Goal: Information Seeking & Learning: Compare options

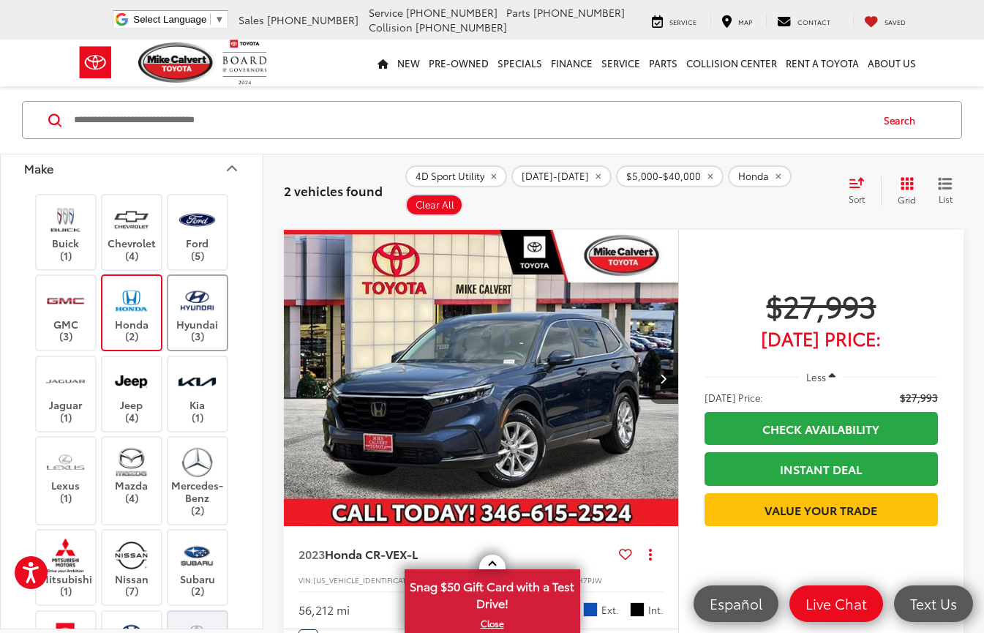
scroll to position [223, 0]
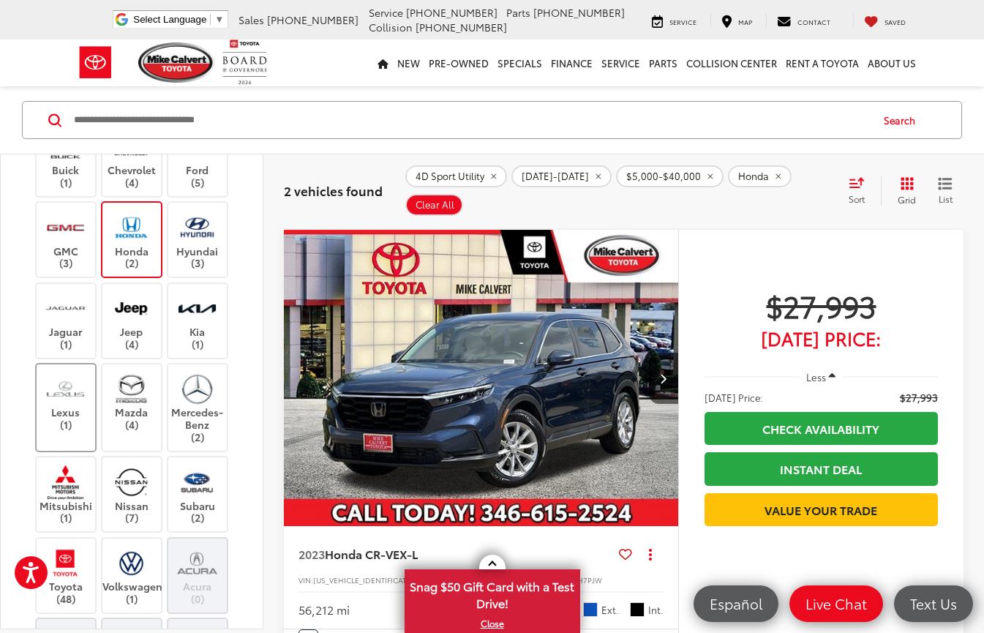
click at [80, 415] on label "Lexus (1)" at bounding box center [66, 401] width 59 height 59
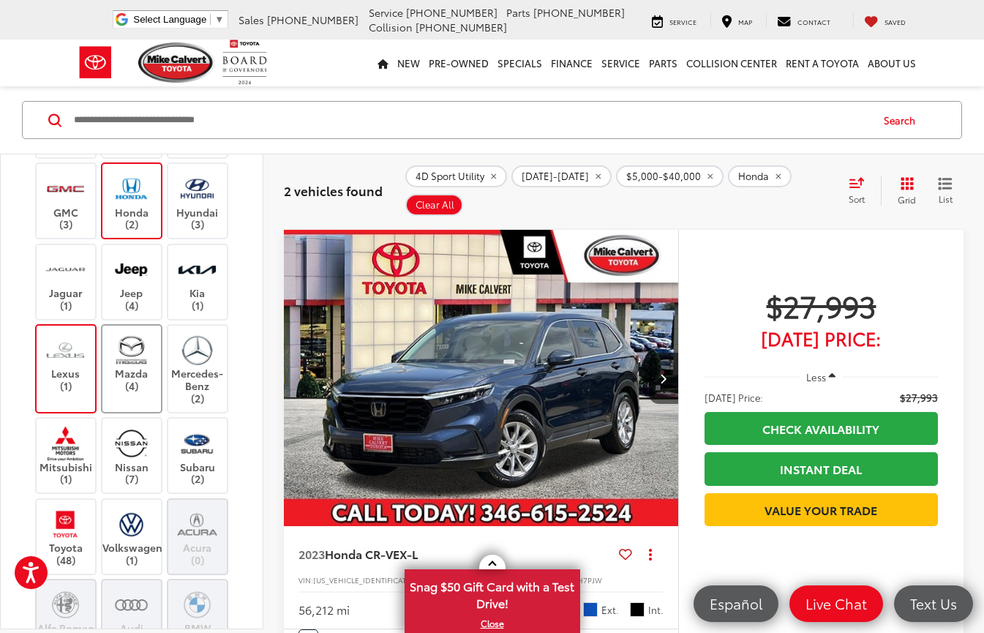
scroll to position [296, 0]
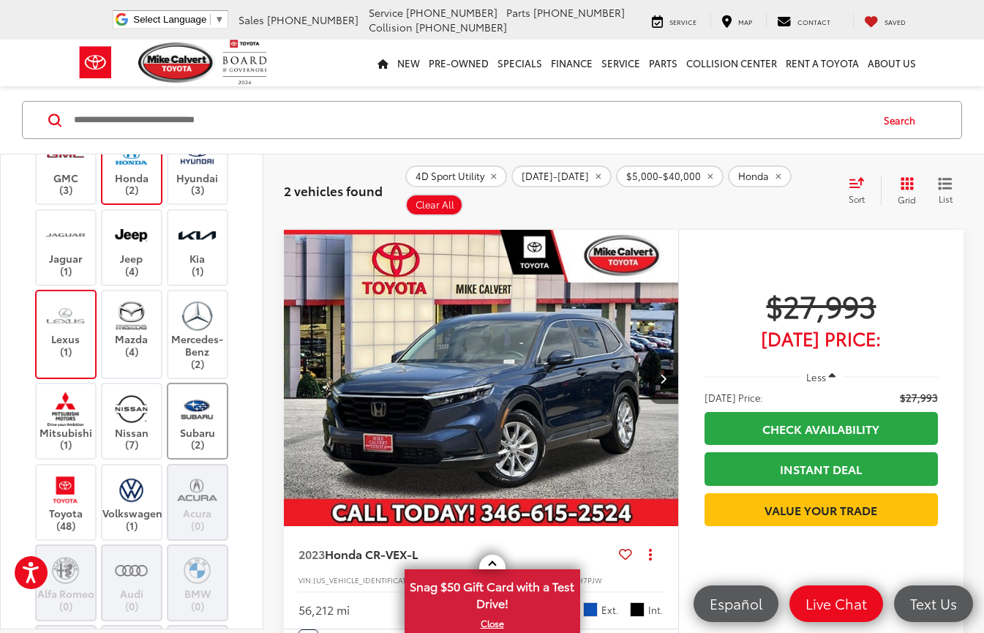
click at [198, 430] on label "Subaru (2)" at bounding box center [197, 421] width 59 height 59
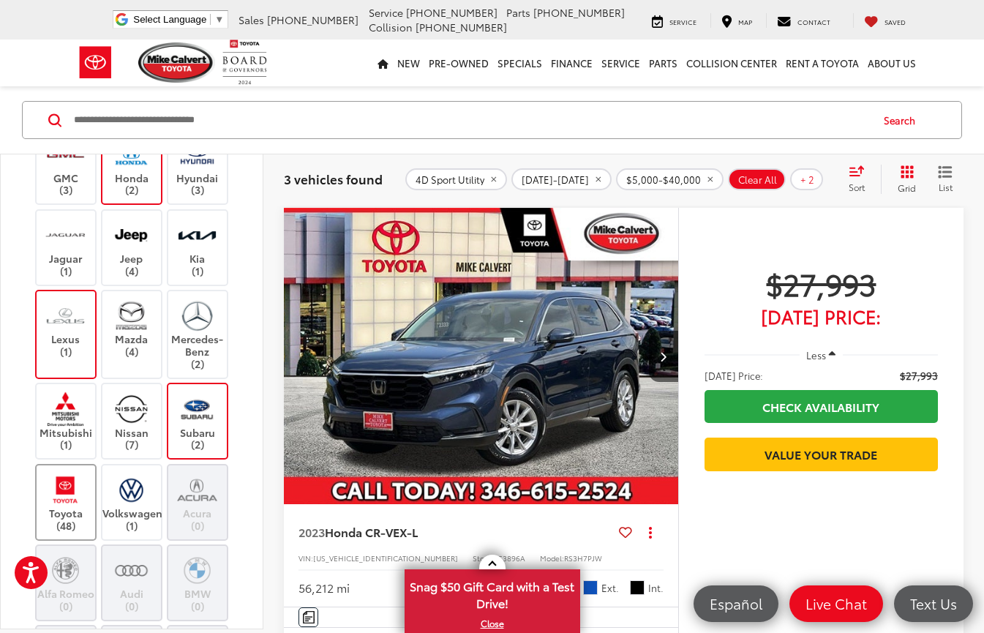
click at [71, 523] on label "Toyota (48)" at bounding box center [66, 502] width 59 height 59
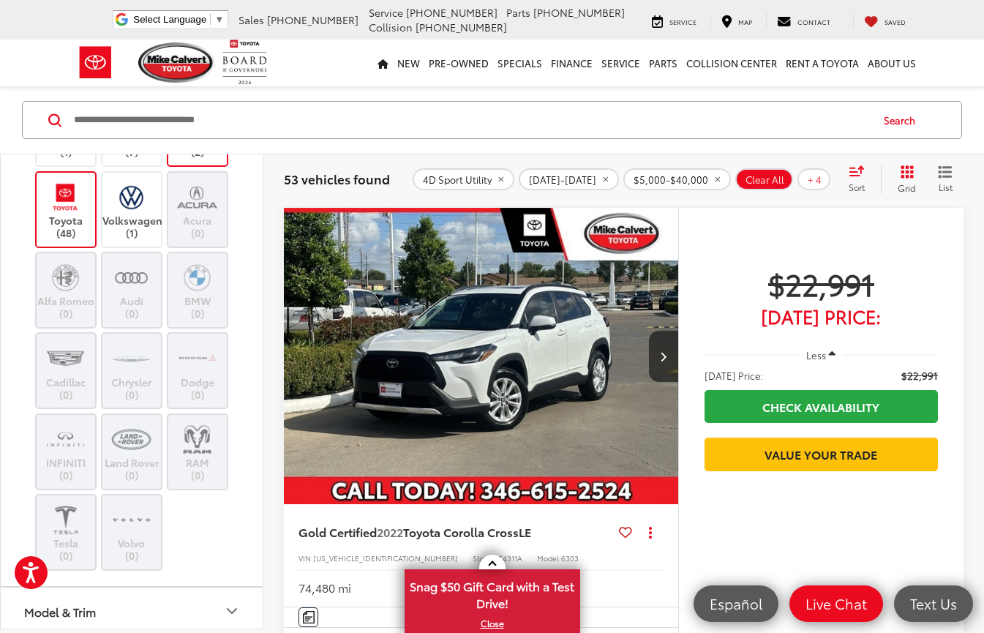
scroll to position [736, 0]
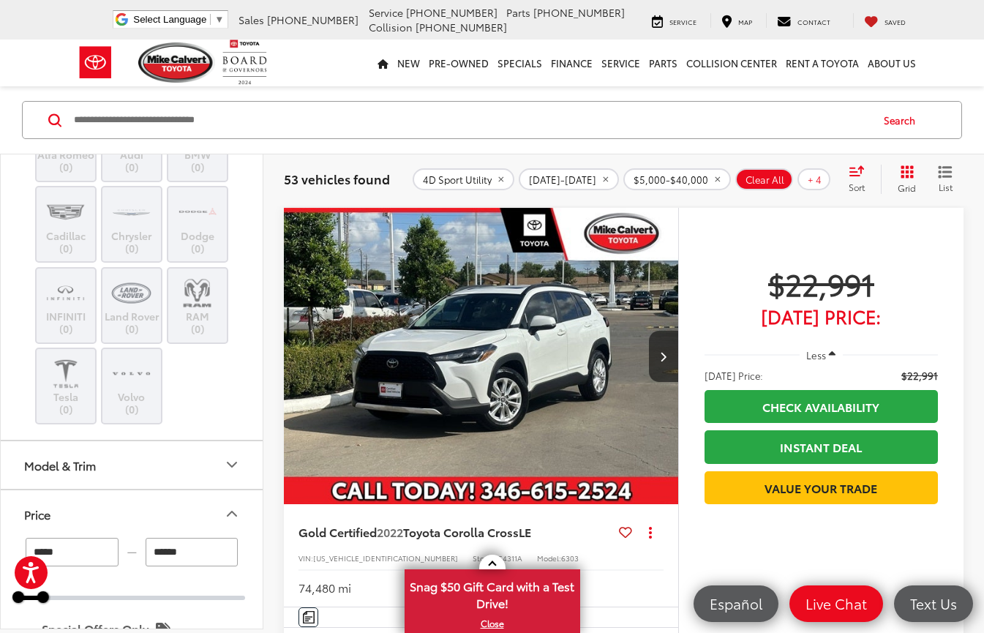
click at [859, 181] on span "Sort" at bounding box center [857, 187] width 16 height 12
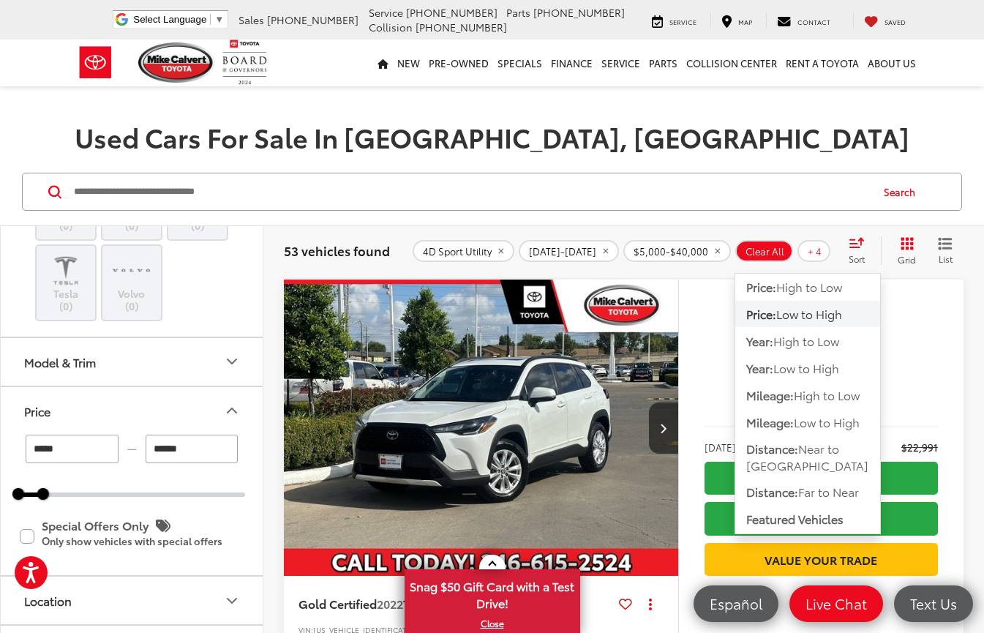
scroll to position [21, 0]
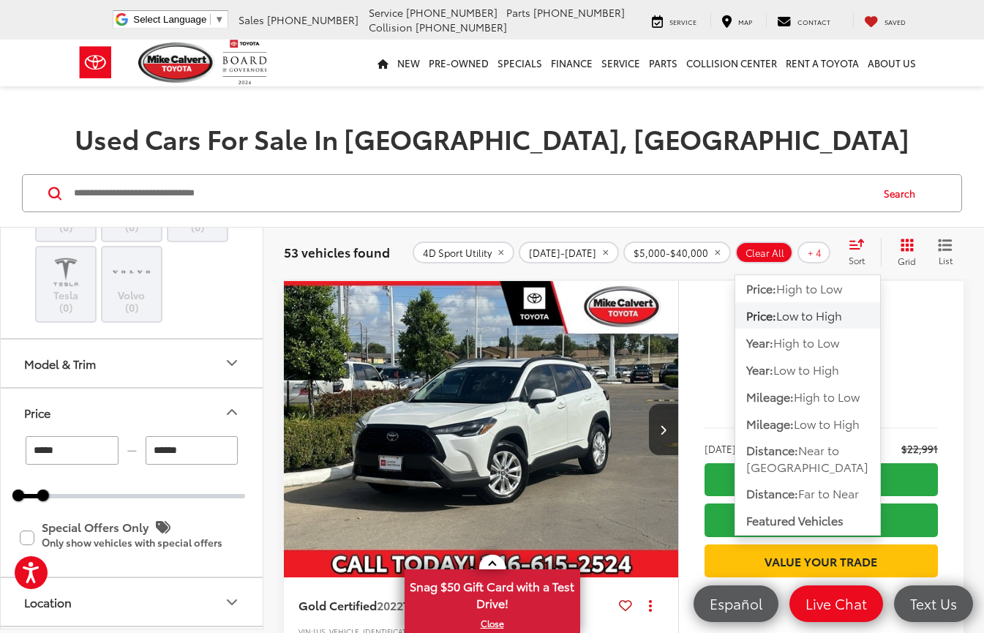
click at [824, 312] on span "Low to High" at bounding box center [809, 315] width 66 height 17
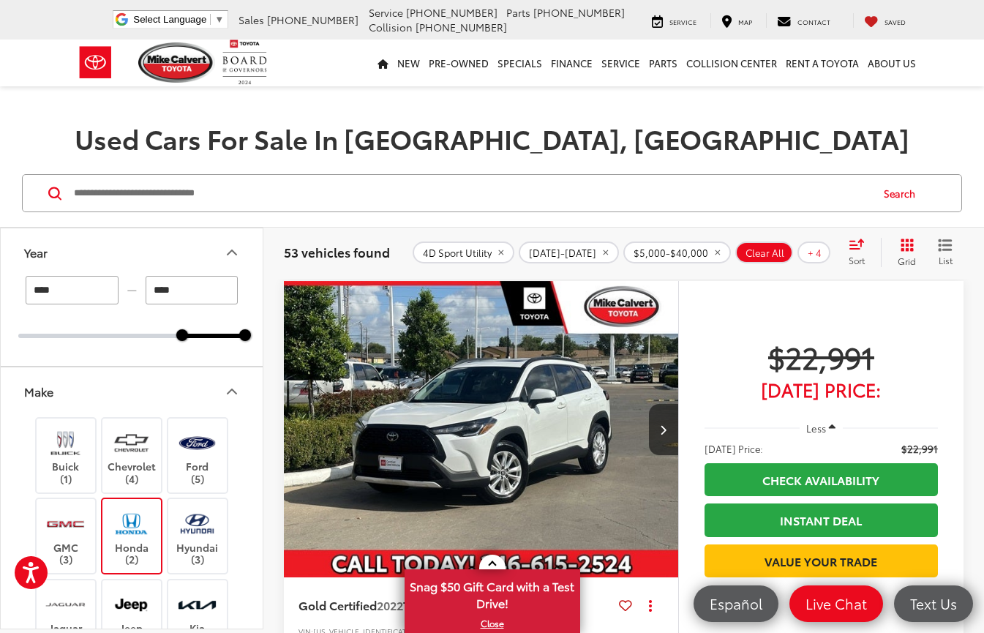
click at [234, 389] on icon "Make" at bounding box center [232, 392] width 18 height 18
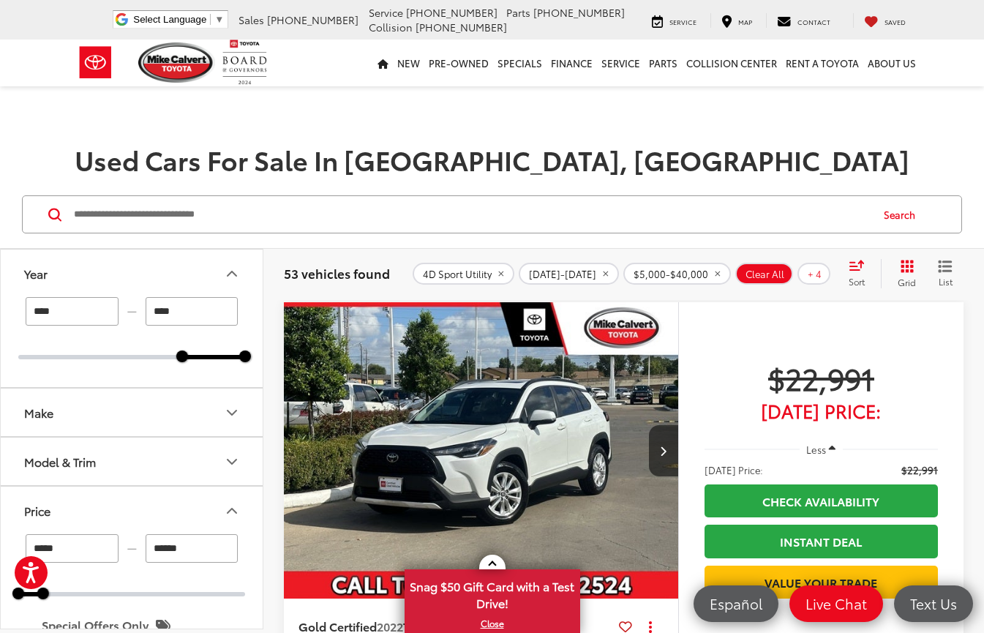
click at [238, 280] on icon "Year" at bounding box center [232, 274] width 18 height 18
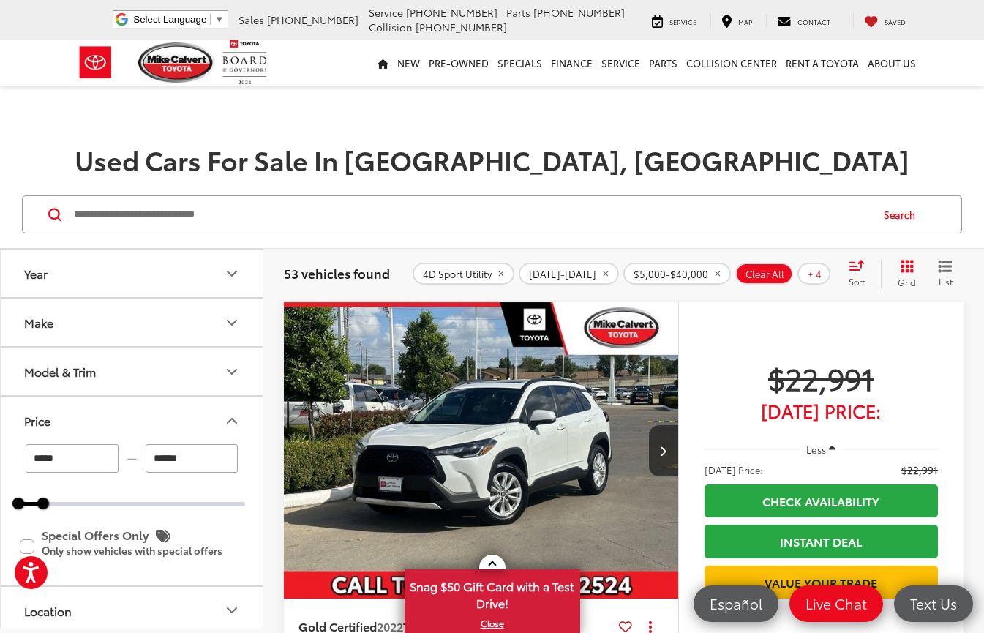
click at [239, 424] on icon "Price" at bounding box center [232, 421] width 18 height 18
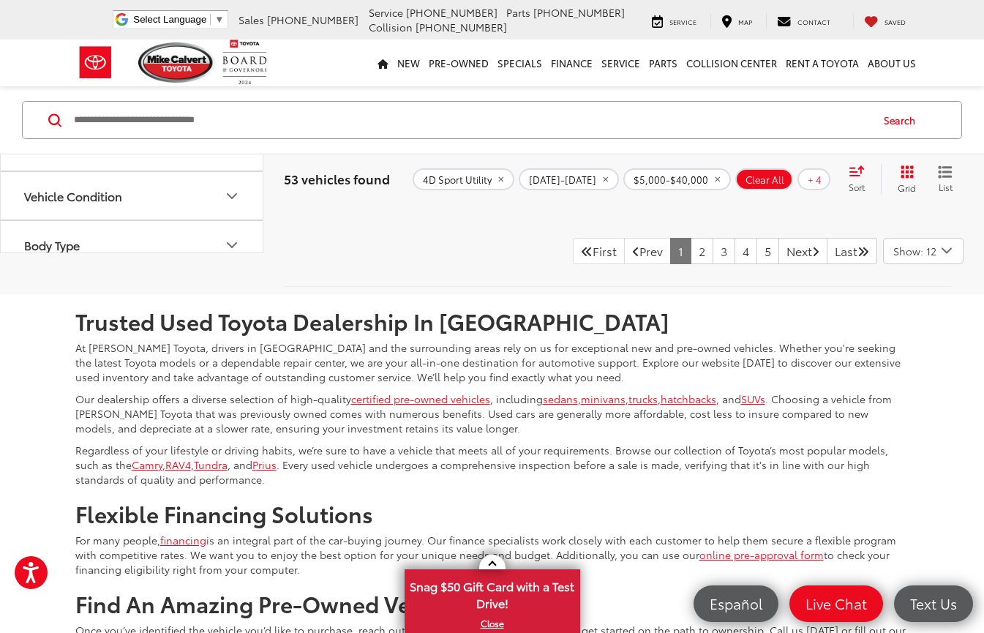
scroll to position [6294, 0]
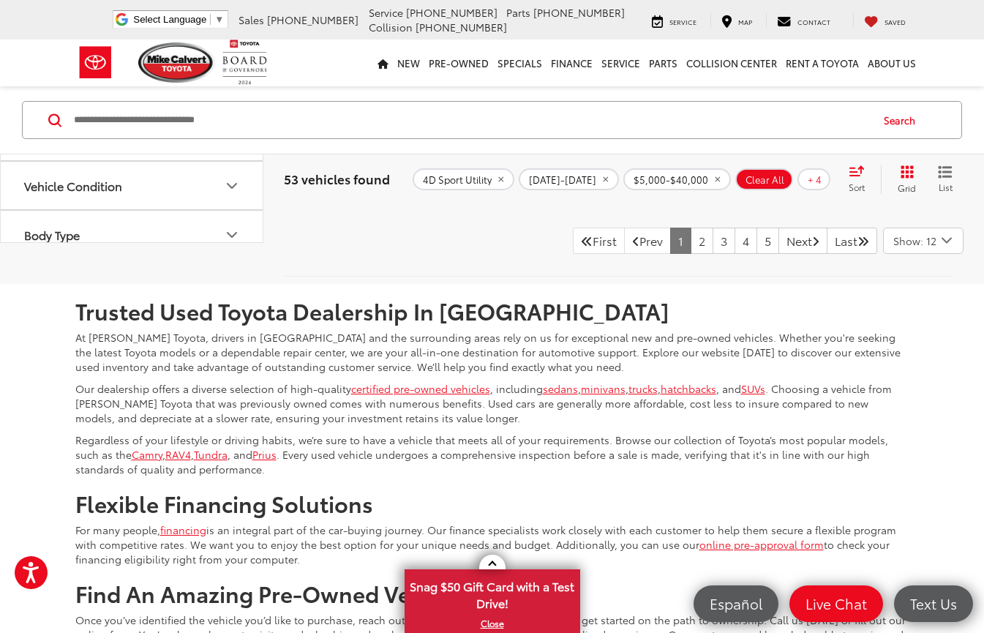
click at [920, 249] on div "Show: 12" at bounding box center [923, 240] width 79 height 25
click at [918, 347] on button "Show: 96" at bounding box center [923, 351] width 79 height 26
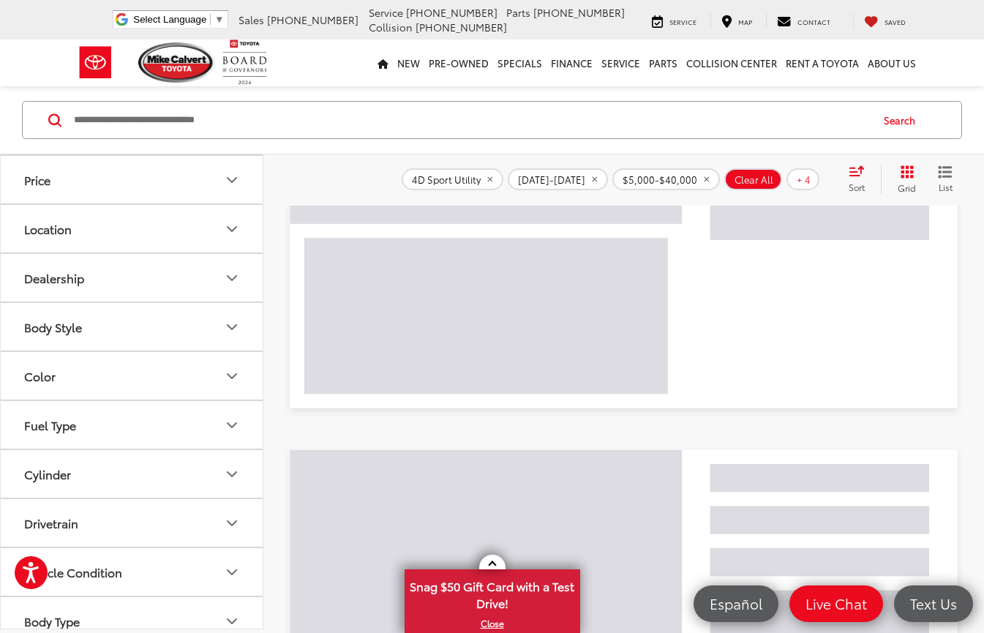
scroll to position [94, 0]
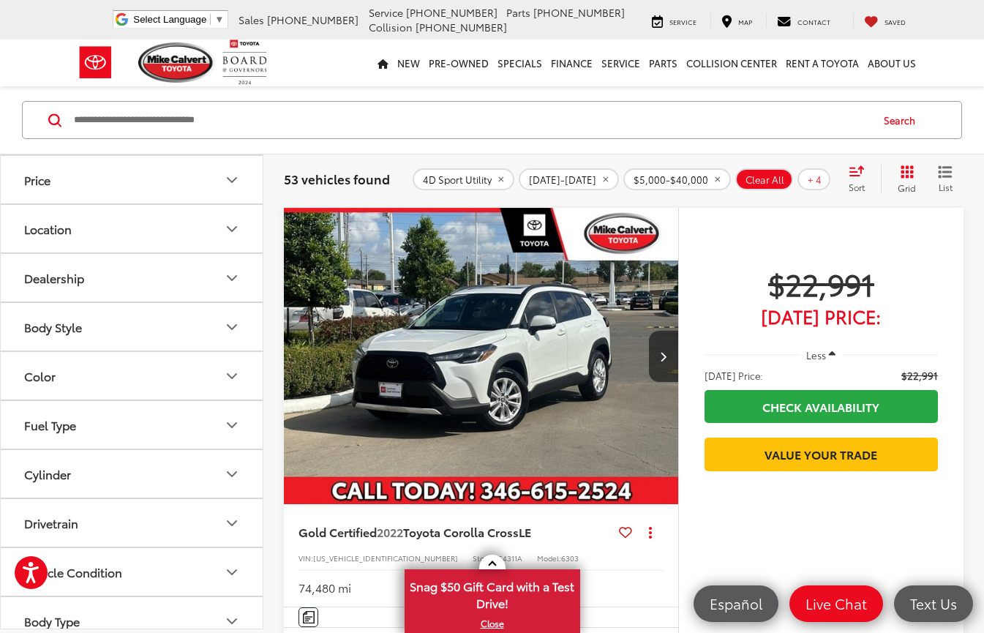
click at [206, 239] on button "Location" at bounding box center [132, 229] width 263 height 48
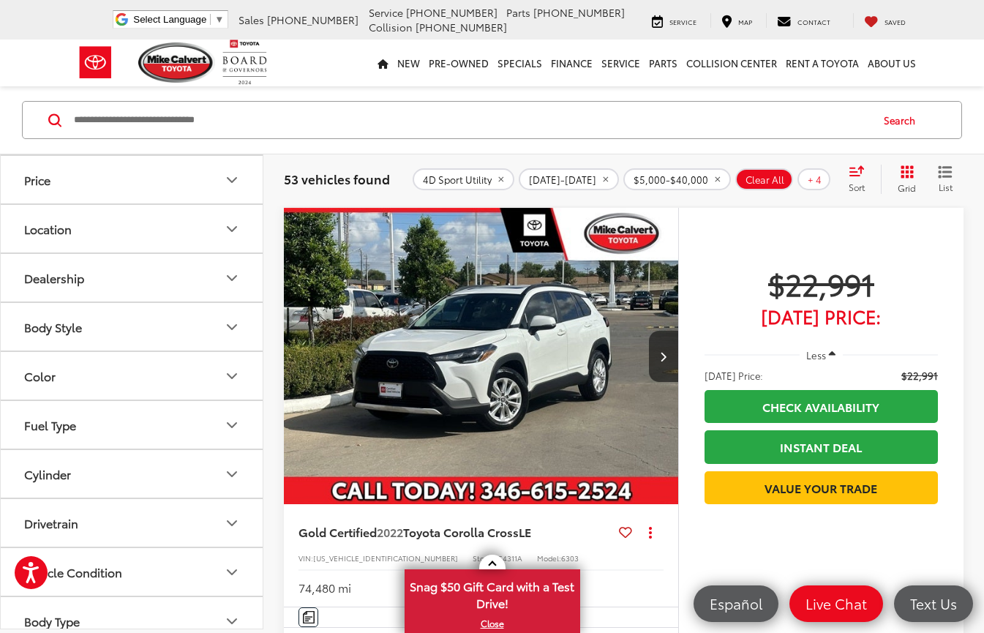
scroll to position [212, 0]
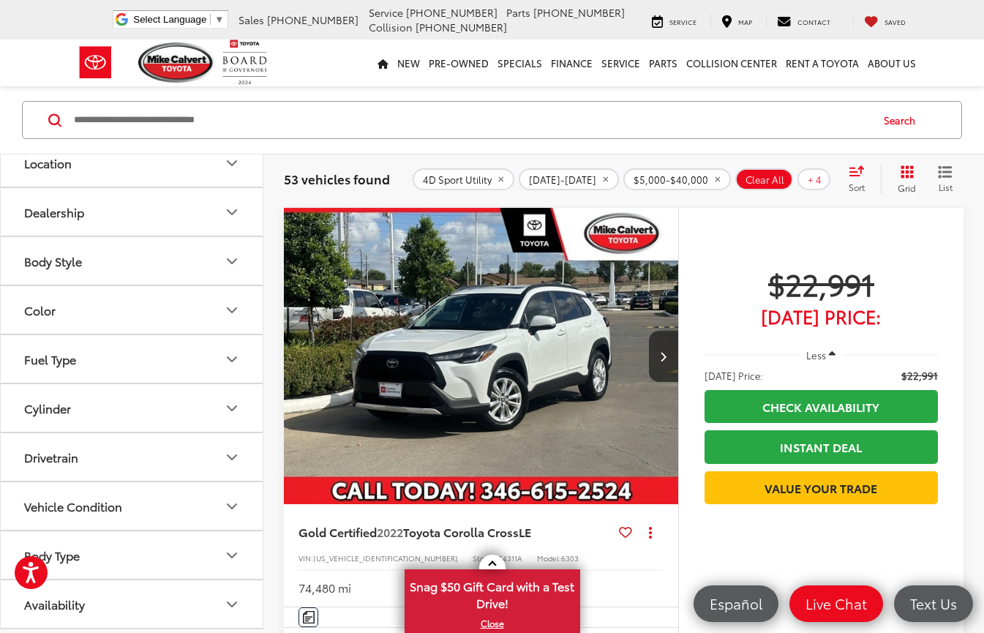
click at [173, 504] on button "Vehicle Condition" at bounding box center [132, 506] width 263 height 48
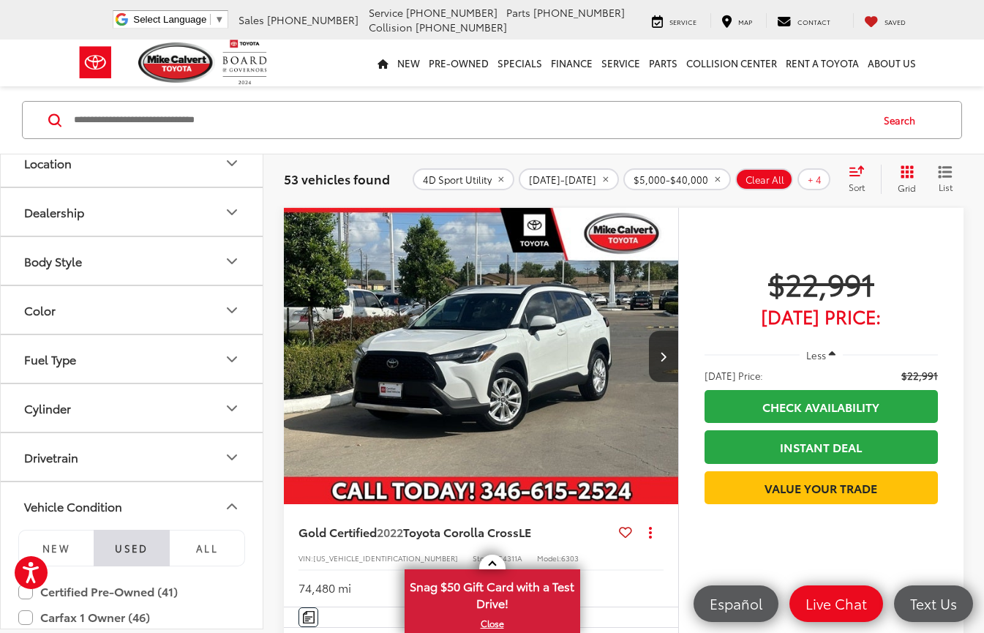
scroll to position [285, 0]
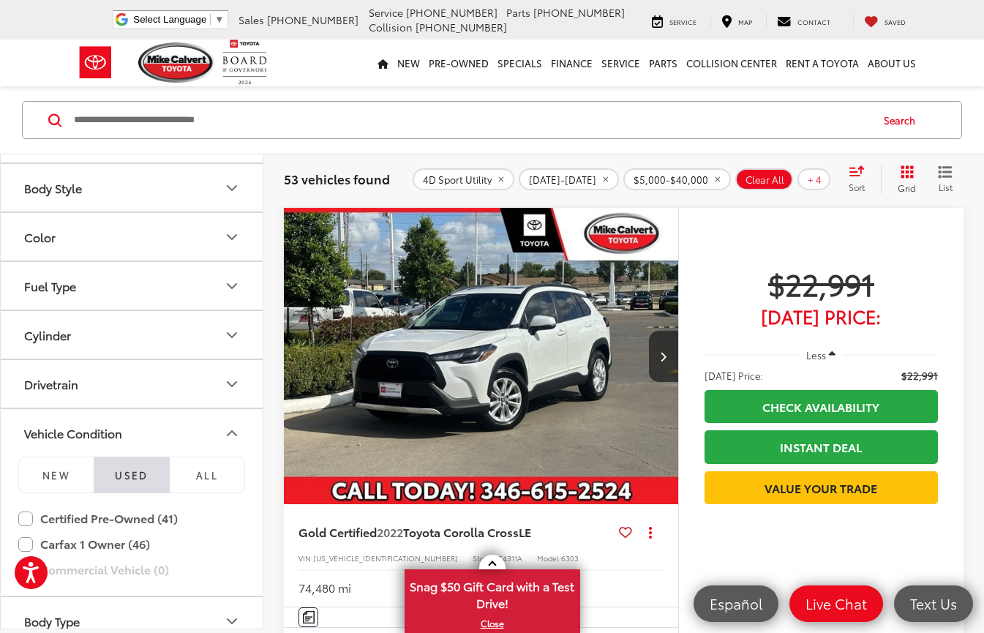
click at [217, 431] on button "Vehicle Condition" at bounding box center [132, 433] width 263 height 48
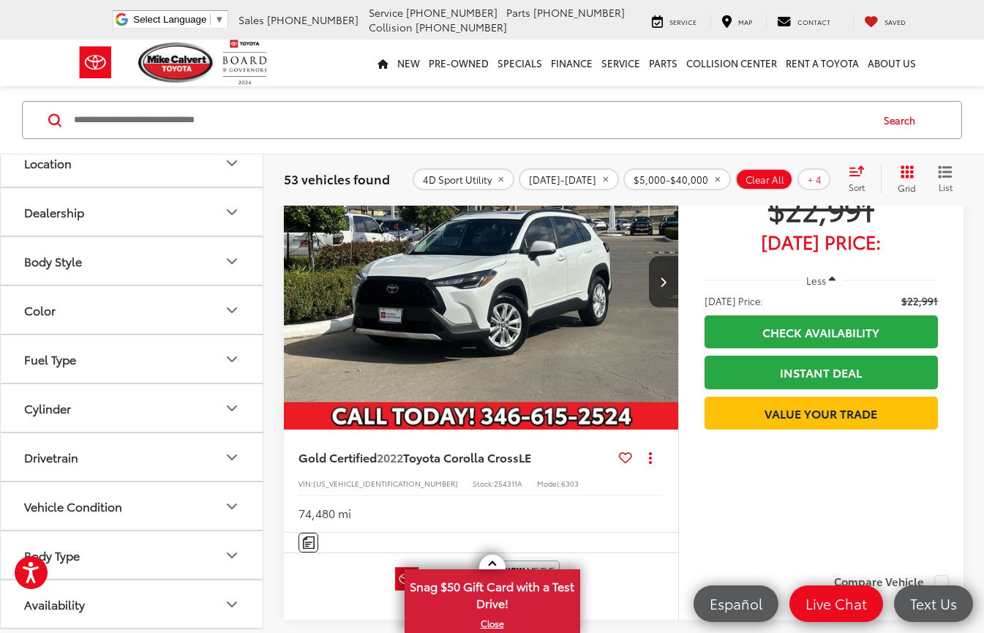
scroll to position [241, 0]
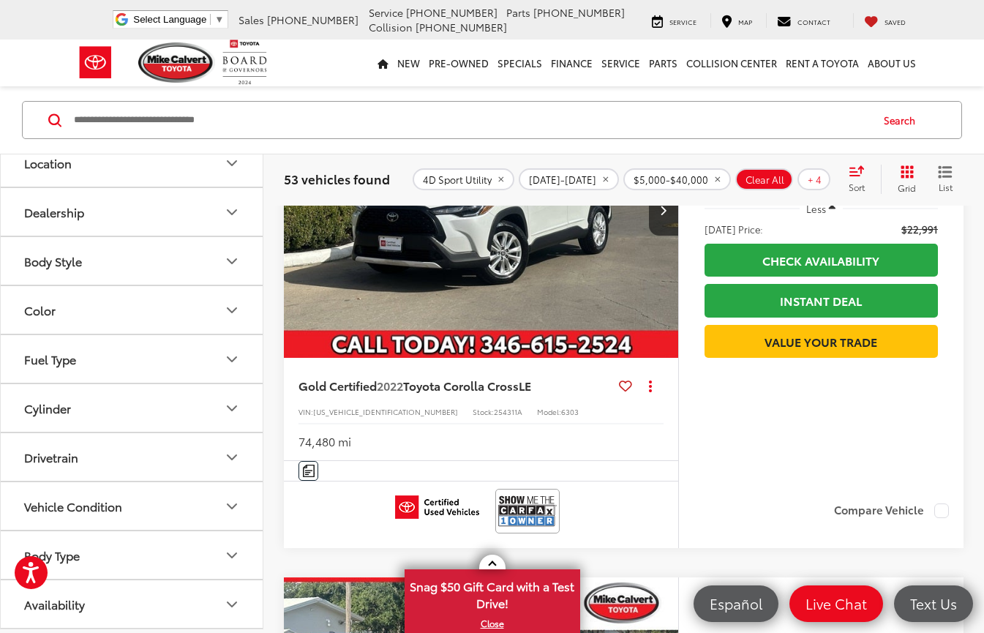
click at [190, 594] on button "Availability" at bounding box center [132, 604] width 263 height 48
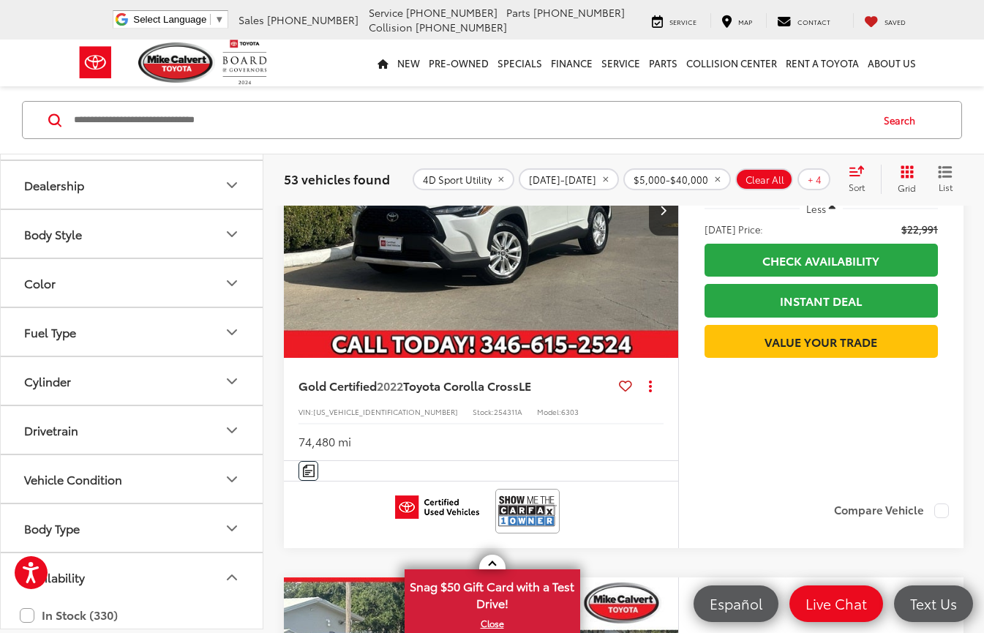
scroll to position [254, 0]
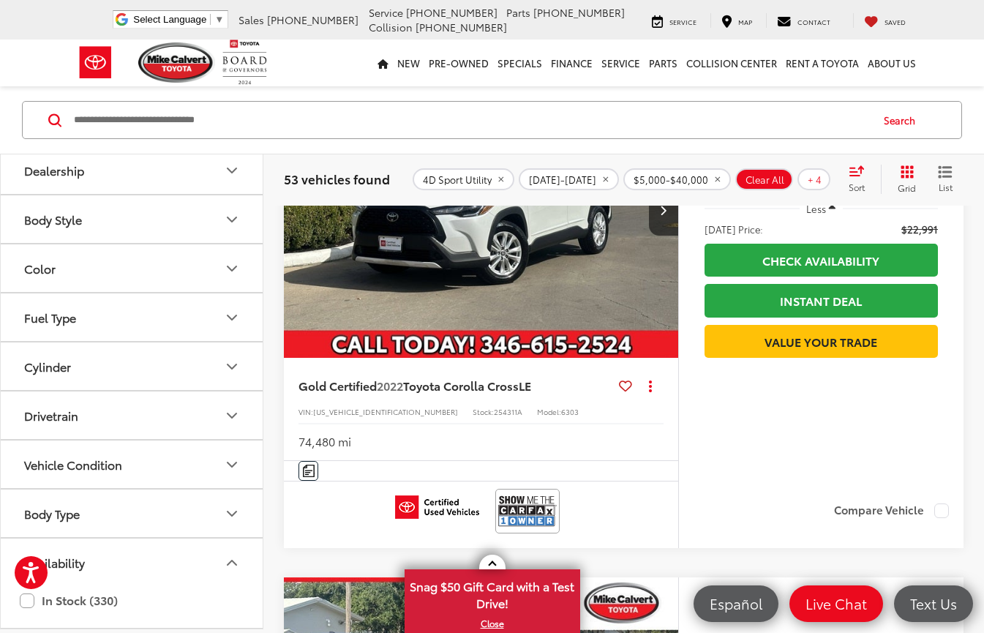
click at [198, 569] on button "Availability" at bounding box center [132, 563] width 263 height 48
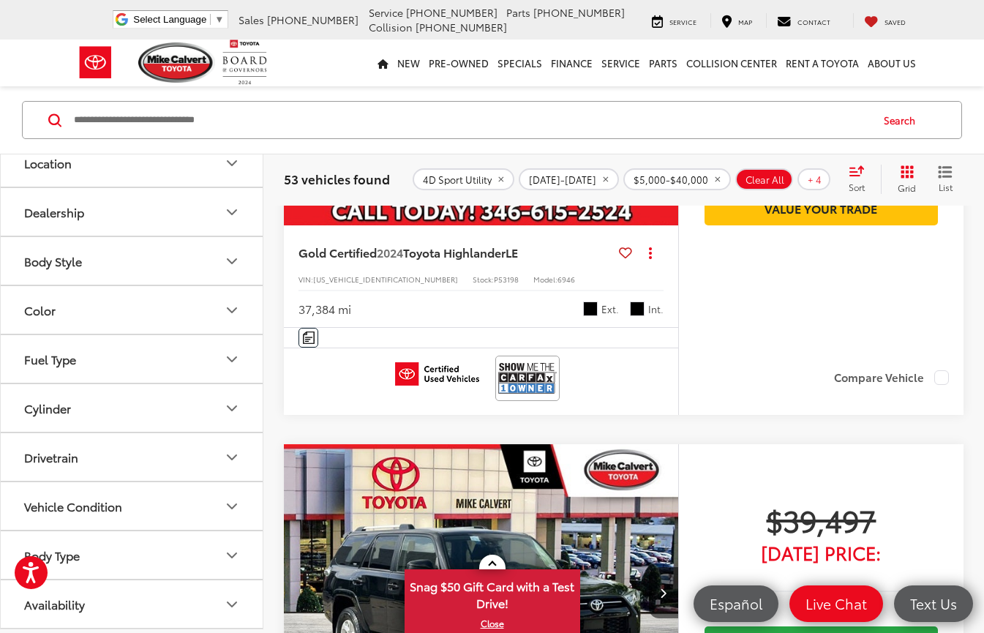
scroll to position [26675, 0]
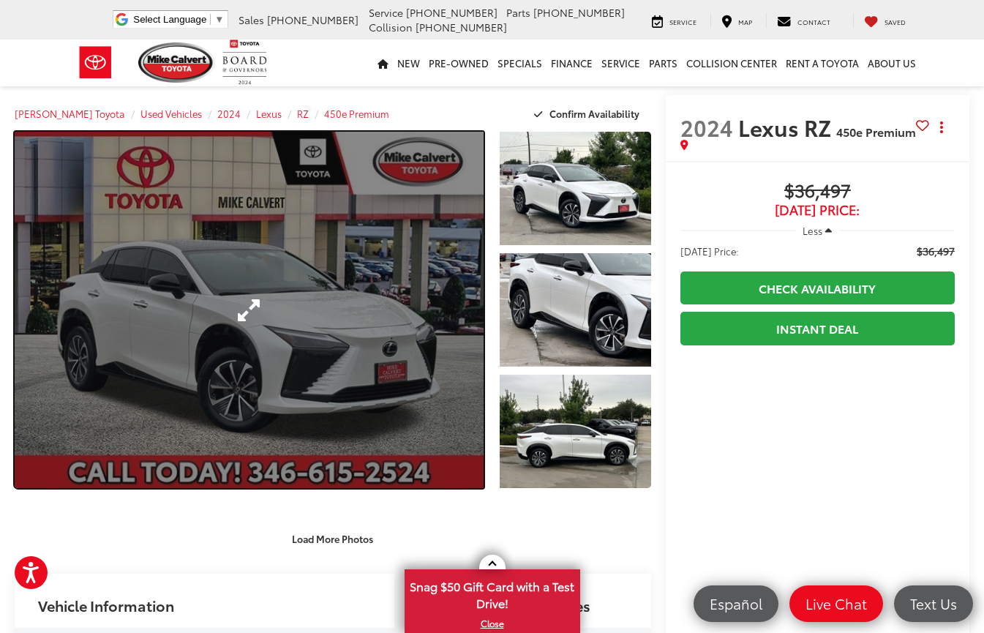
click at [252, 309] on link "Expand Photo 0" at bounding box center [249, 310] width 469 height 356
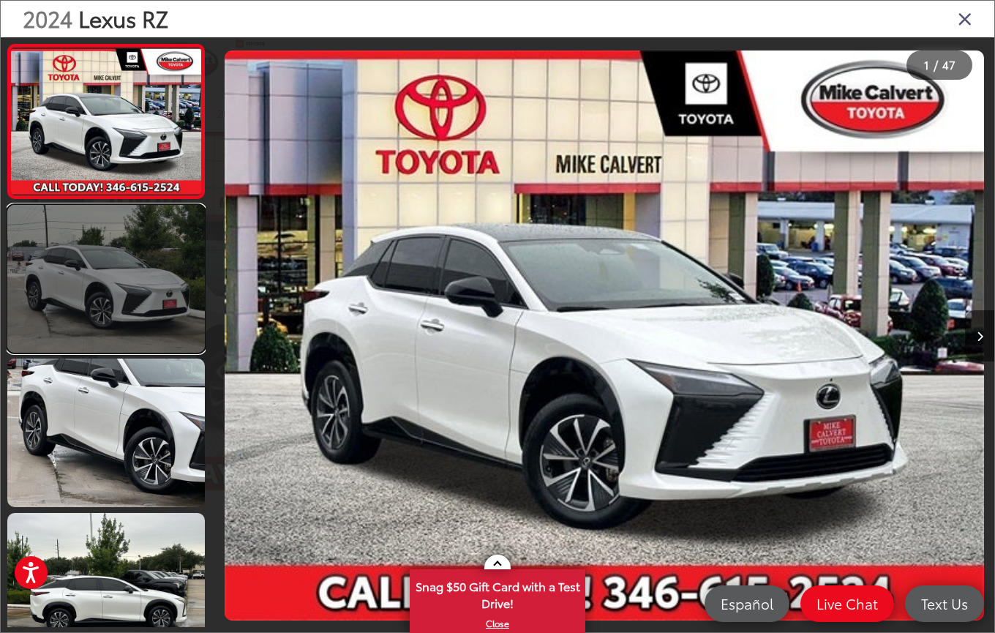
click at [151, 277] on link at bounding box center [106, 279] width 198 height 148
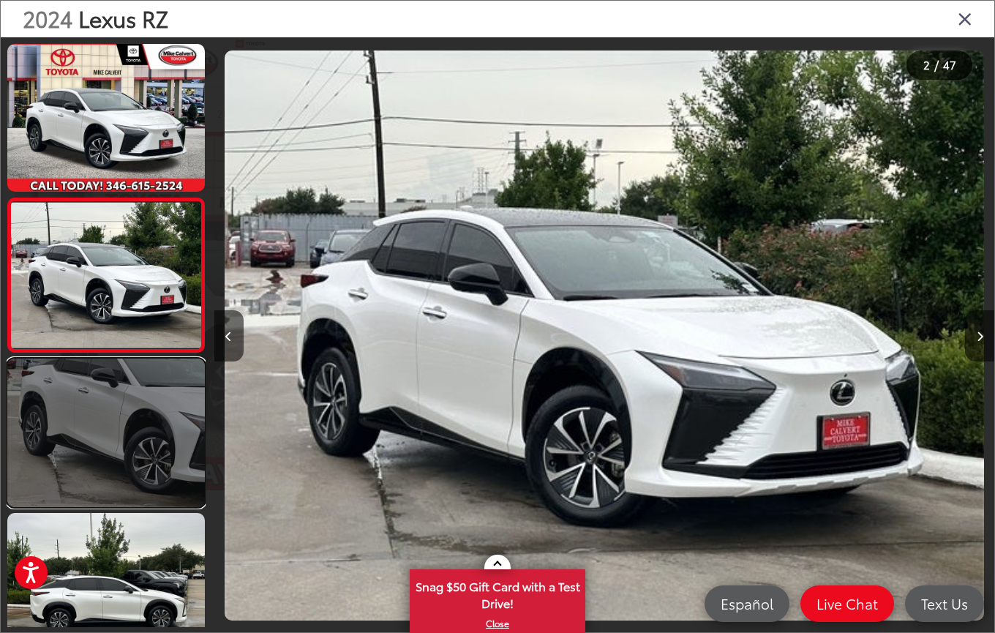
click at [146, 400] on link at bounding box center [106, 433] width 198 height 148
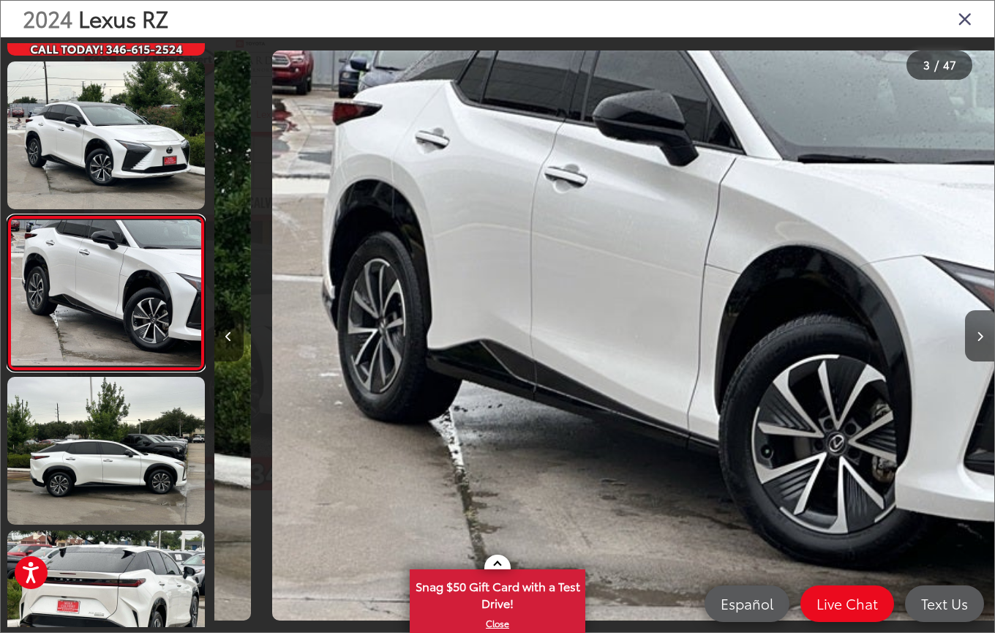
scroll to position [0, 1561]
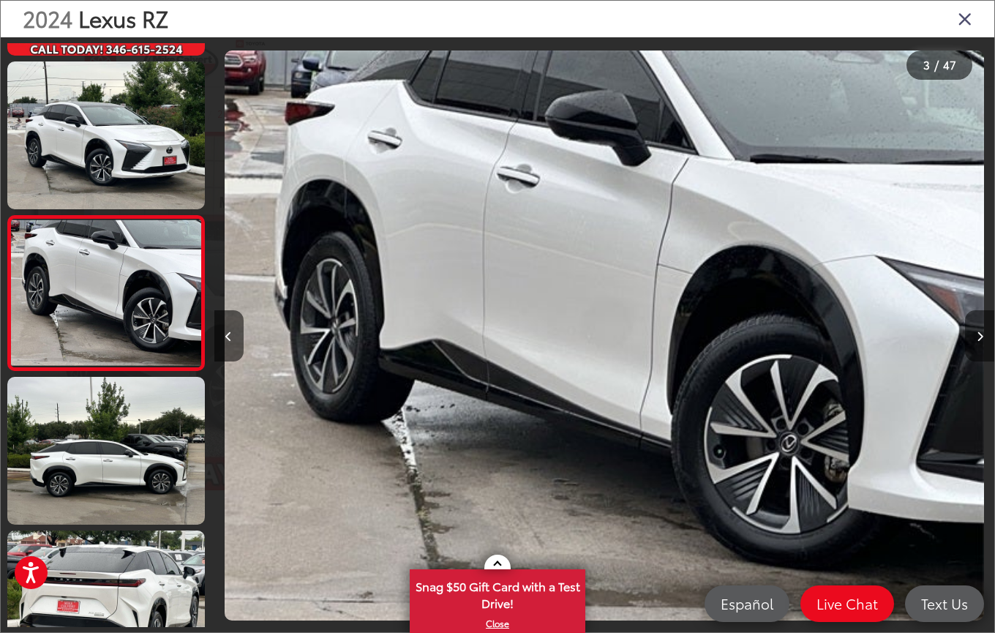
click at [979, 342] on button "Next image" at bounding box center [979, 335] width 29 height 51
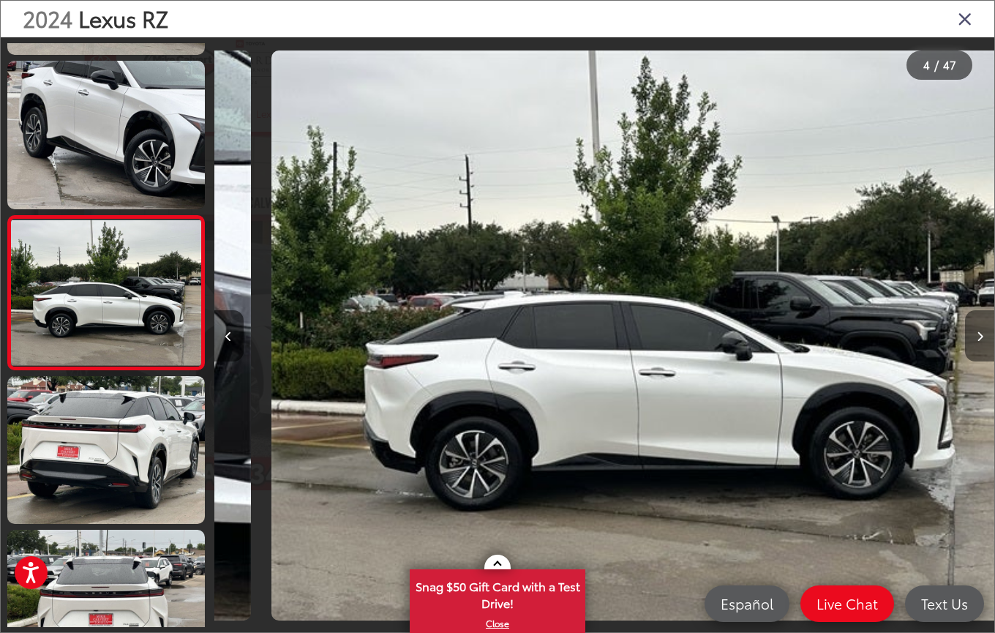
scroll to position [0, 2341]
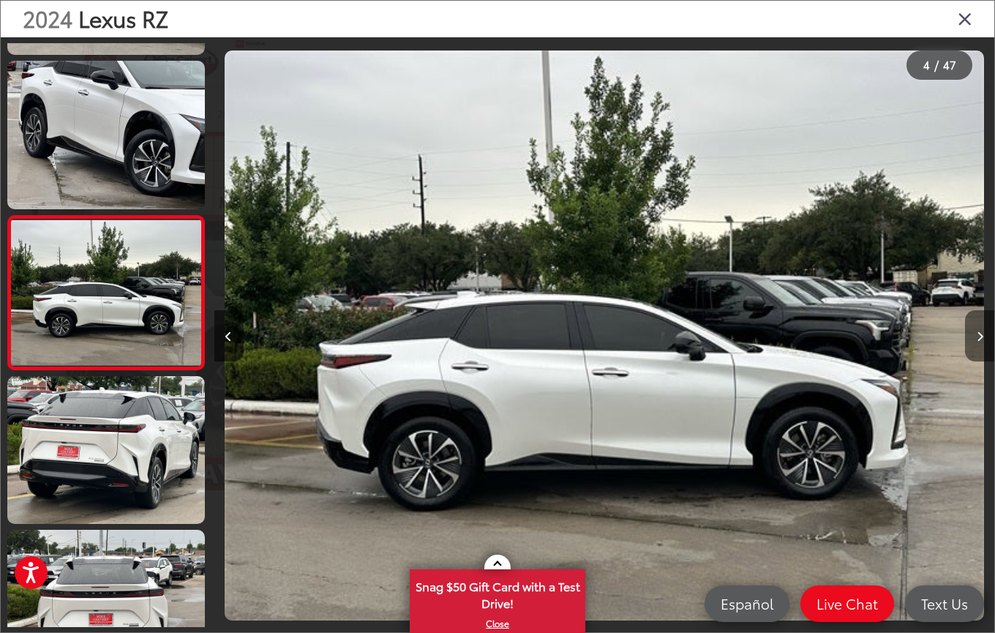
click at [979, 342] on button "Next image" at bounding box center [979, 335] width 29 height 51
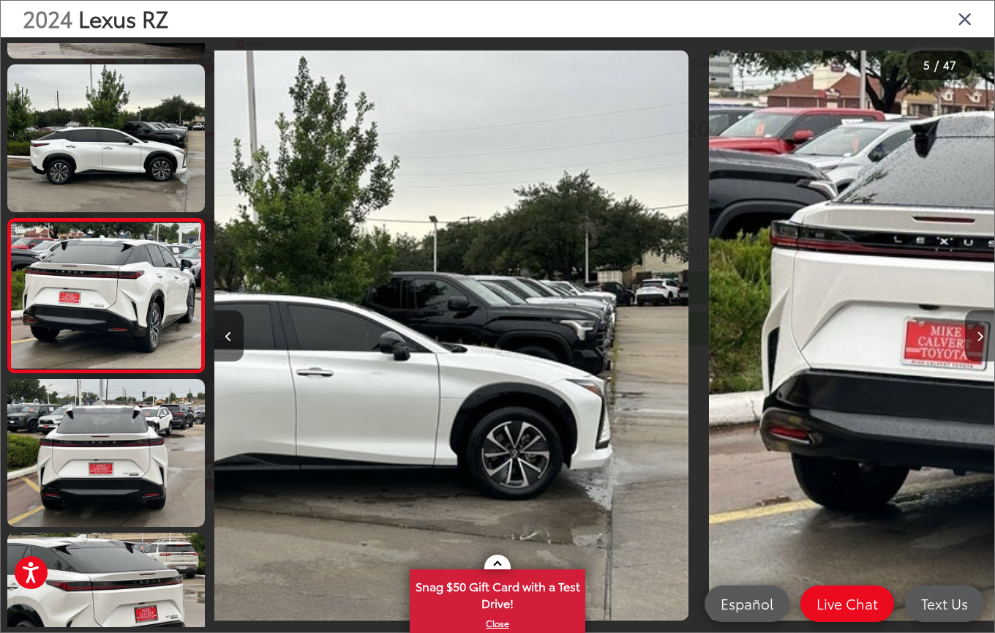
scroll to position [444, 0]
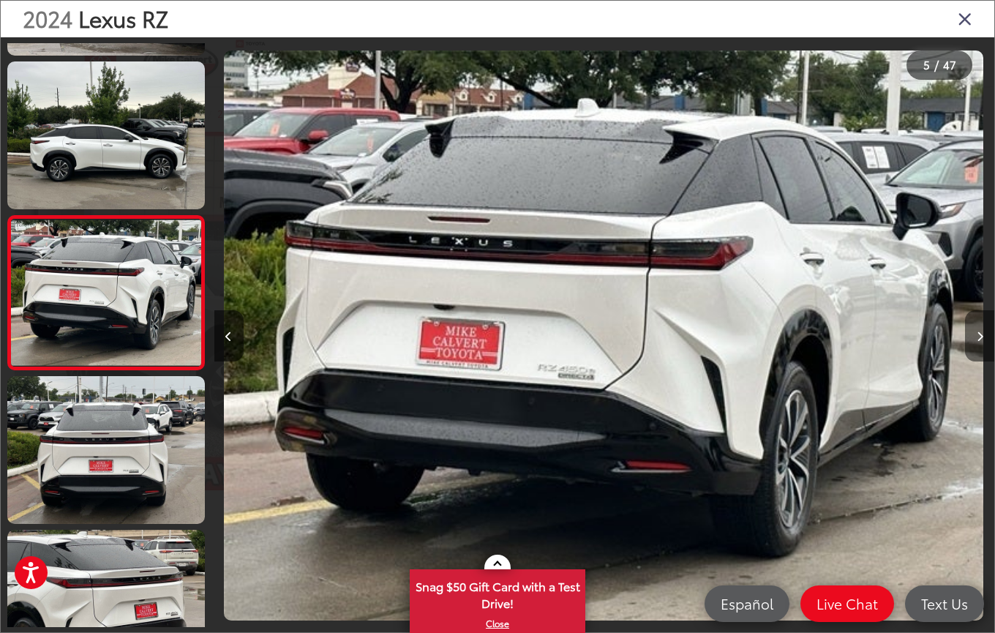
click at [979, 342] on button "Next image" at bounding box center [979, 335] width 29 height 51
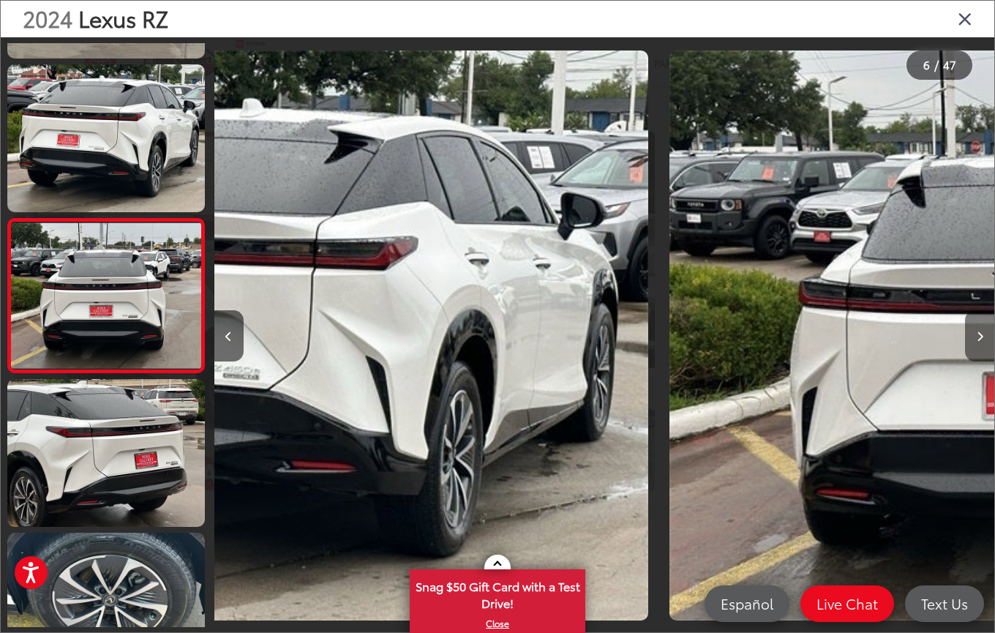
scroll to position [598, 0]
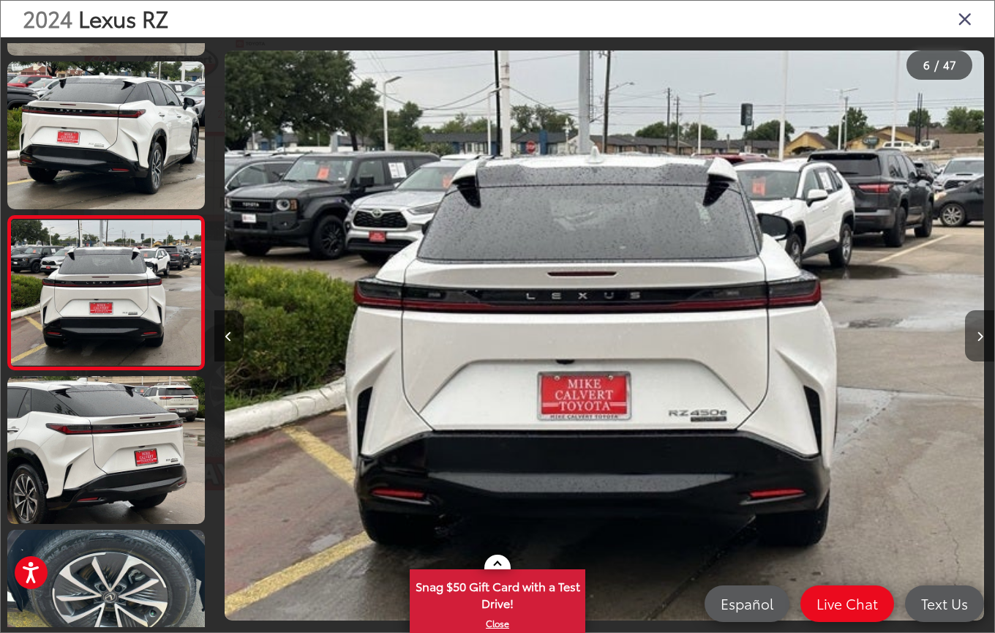
click at [979, 342] on button "Next image" at bounding box center [979, 335] width 29 height 51
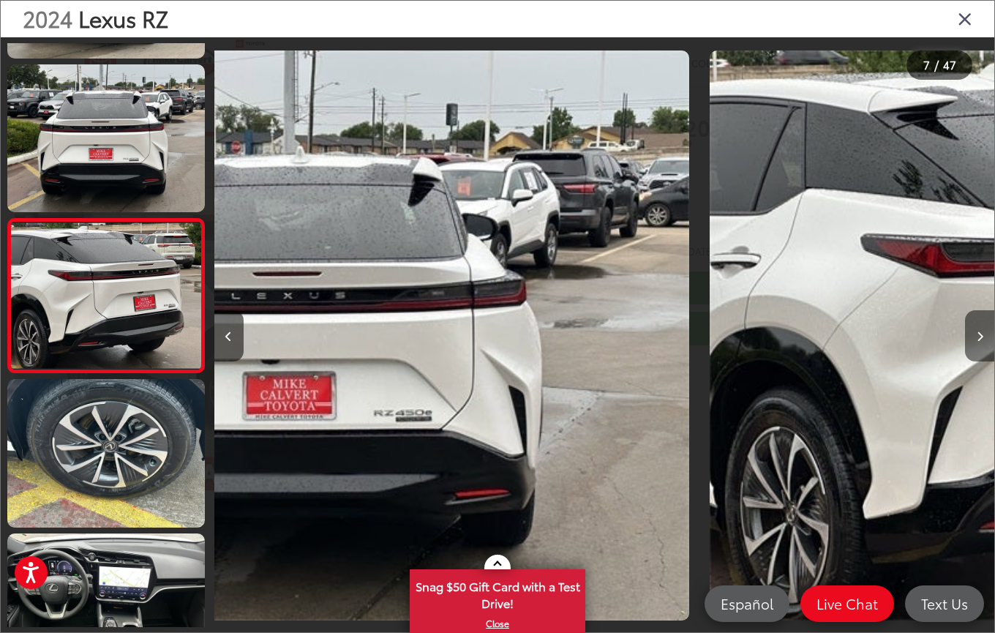
scroll to position [752, 0]
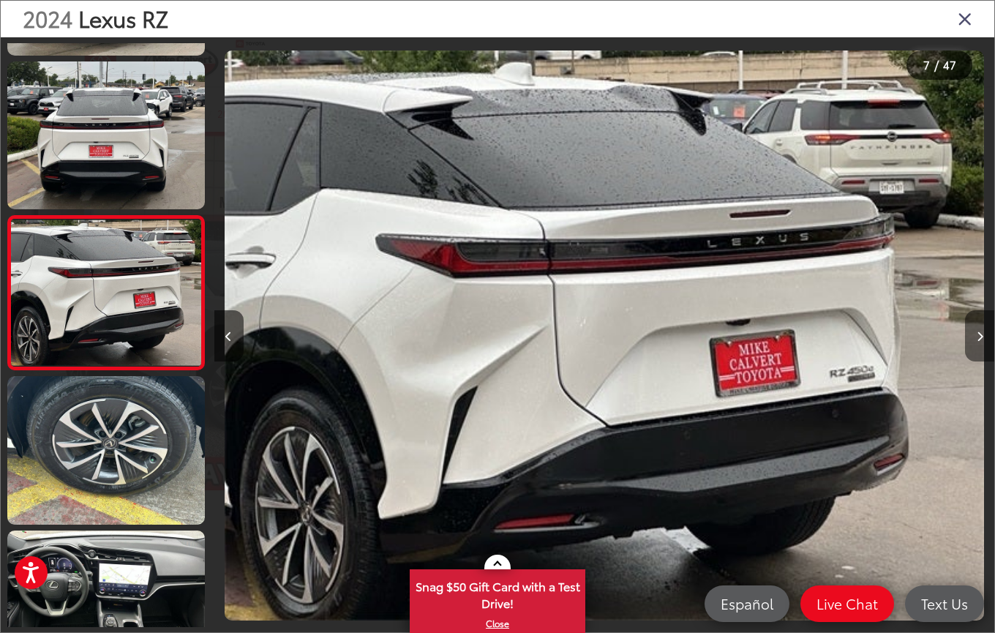
click at [979, 342] on button "Next image" at bounding box center [979, 335] width 29 height 51
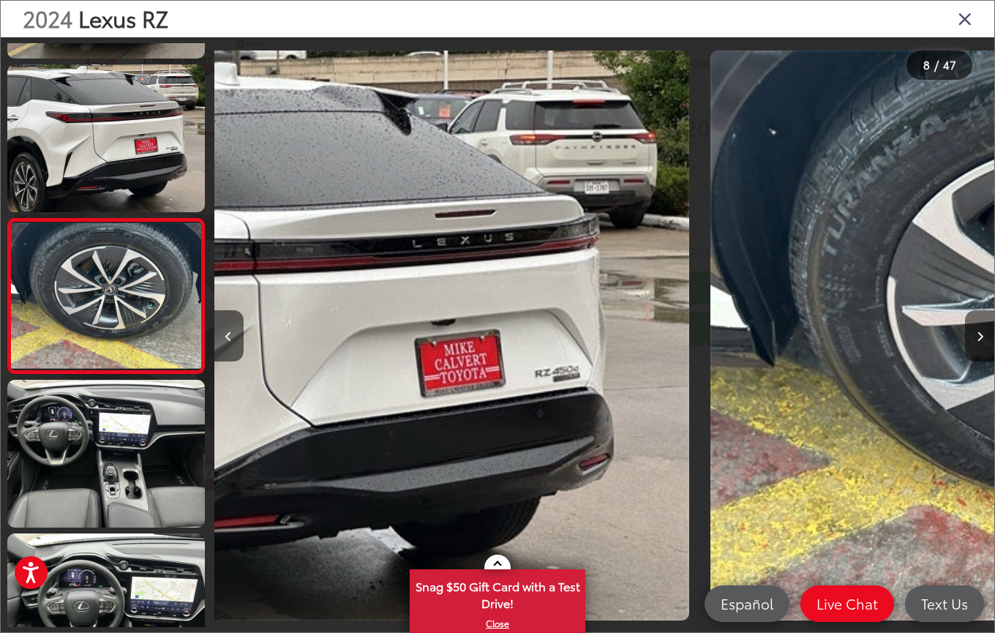
scroll to position [905, 0]
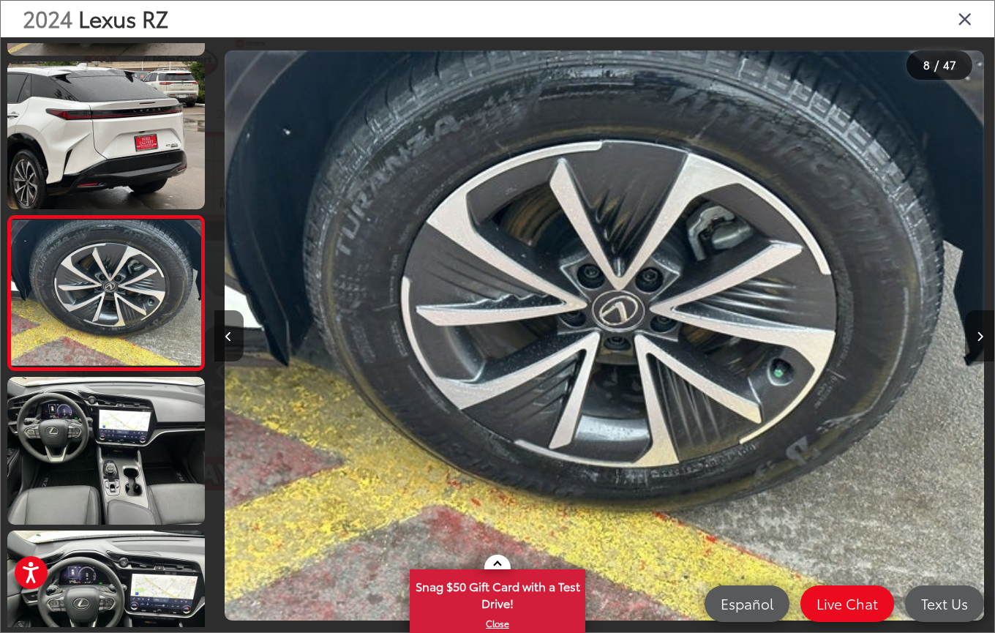
click at [979, 342] on button "Next image" at bounding box center [979, 335] width 29 height 51
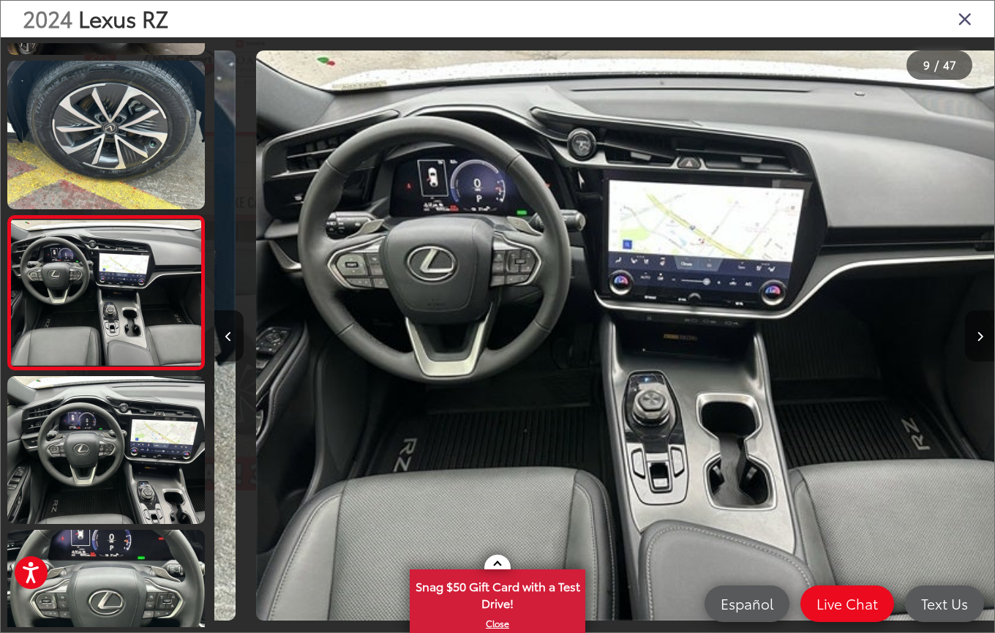
scroll to position [0, 6243]
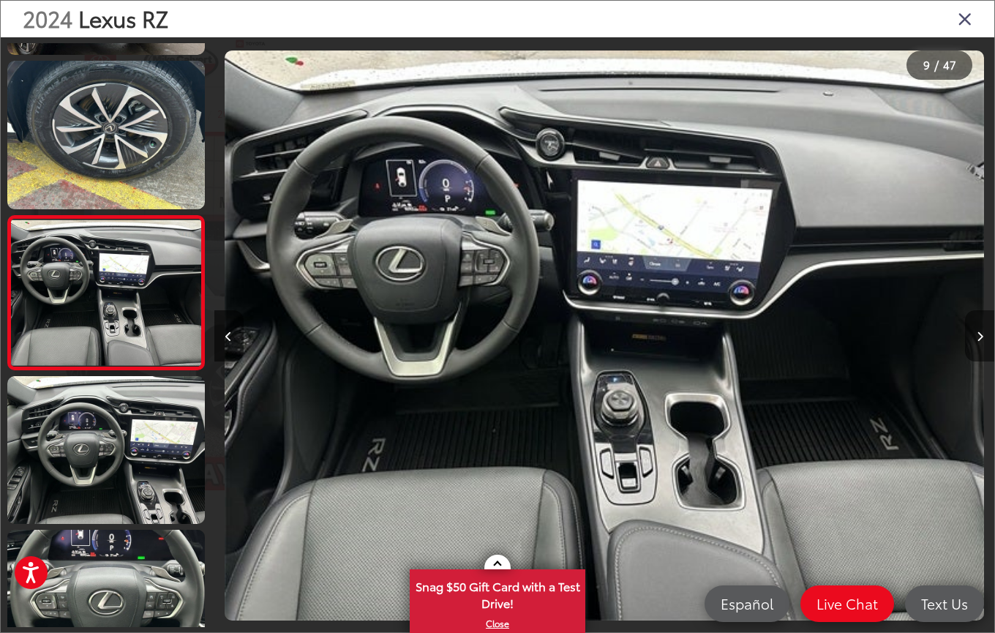
click at [979, 342] on button "Next image" at bounding box center [979, 335] width 29 height 51
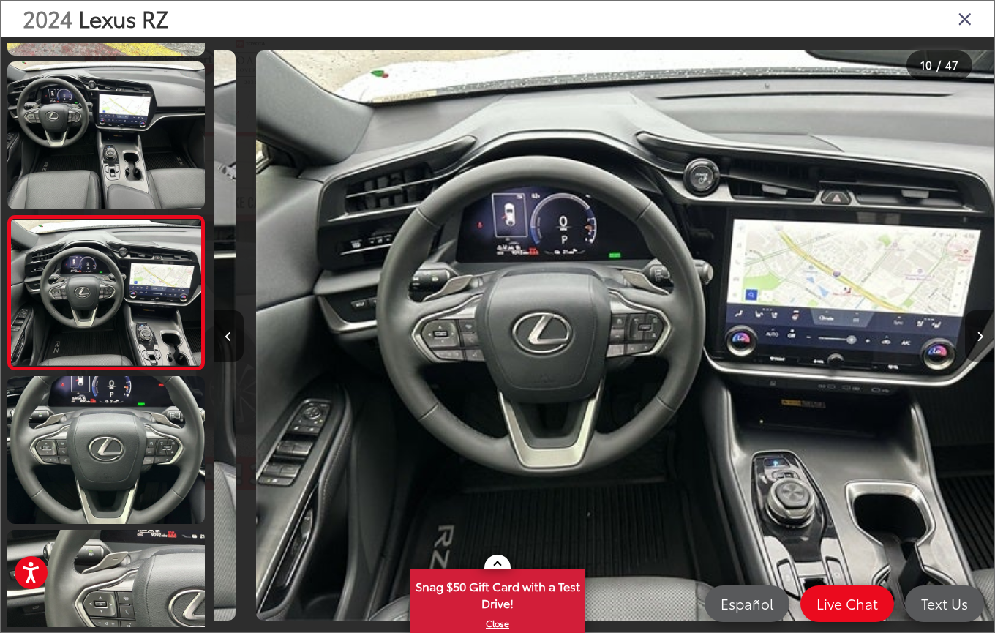
scroll to position [0, 7024]
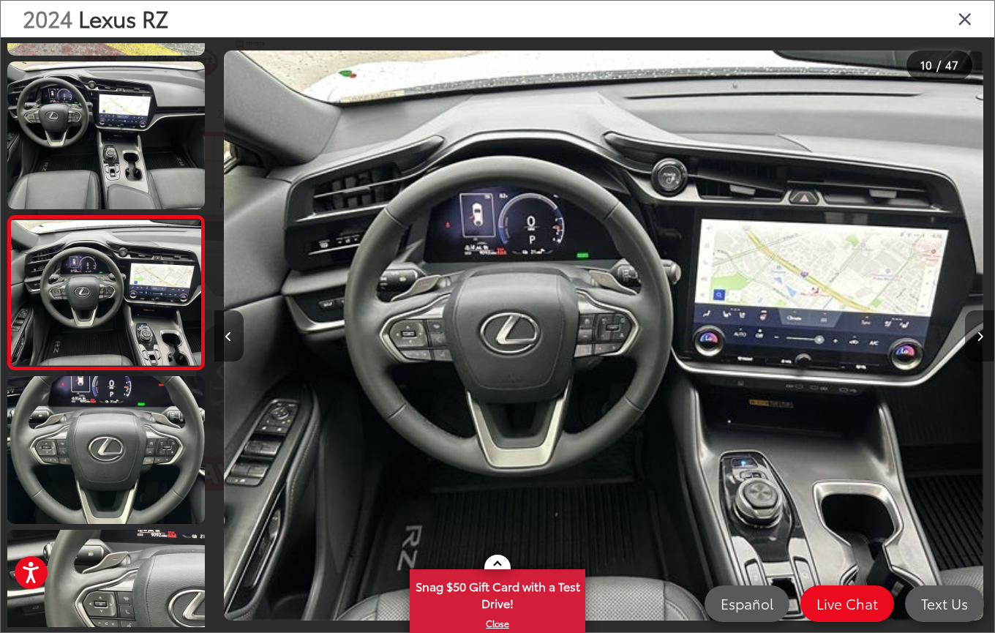
click at [979, 342] on button "Next image" at bounding box center [979, 335] width 29 height 51
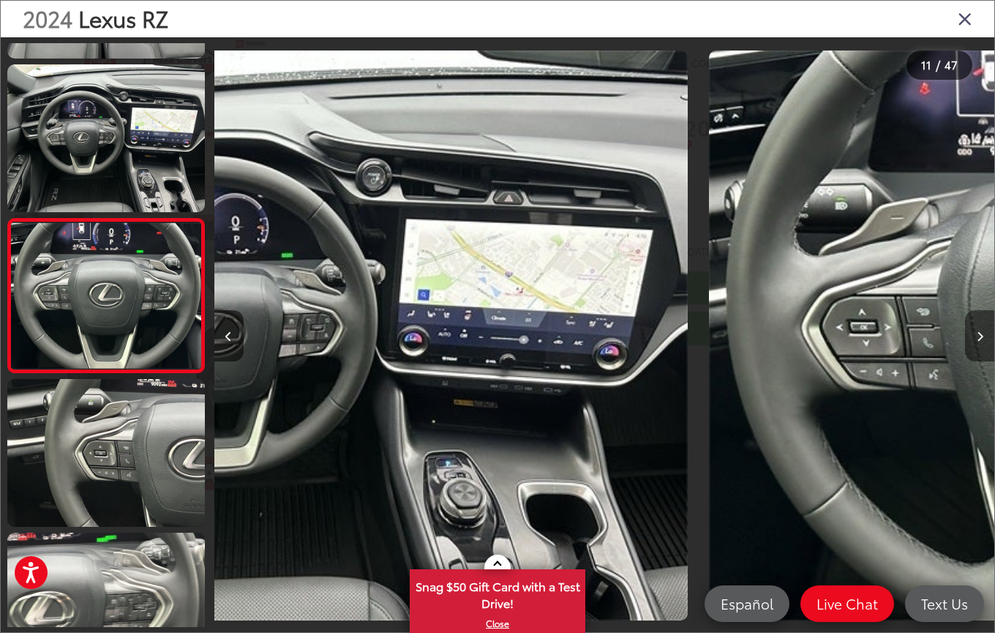
scroll to position [0, 0]
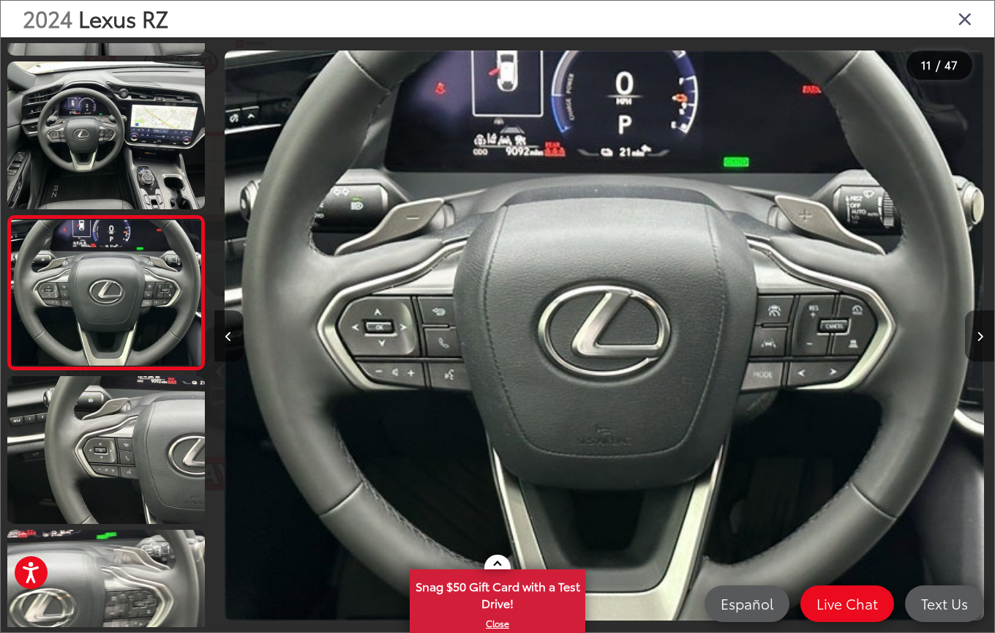
click at [979, 342] on button "Next image" at bounding box center [979, 335] width 29 height 51
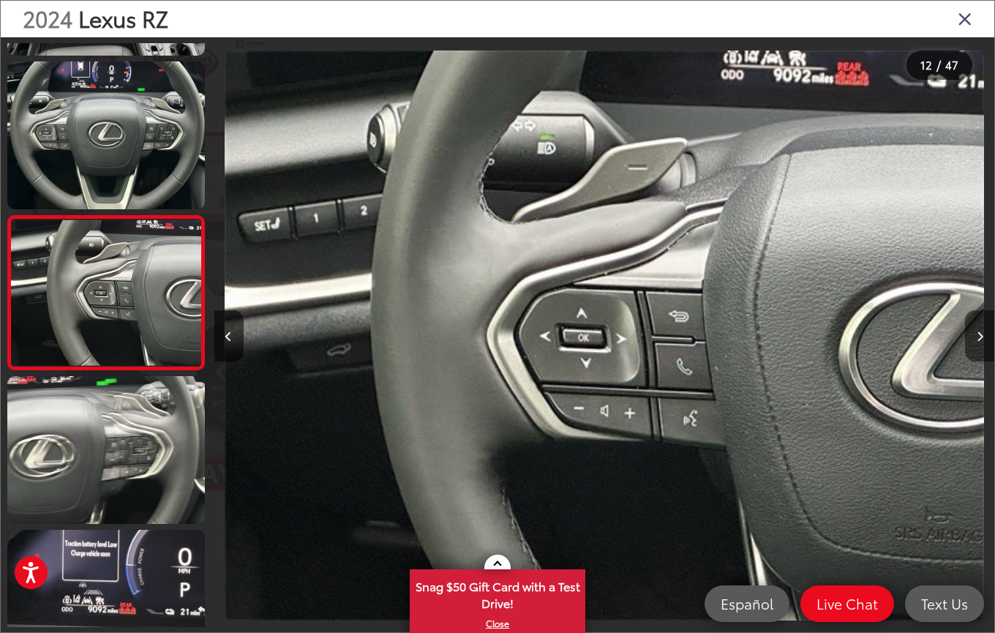
click at [979, 342] on button "Next image" at bounding box center [979, 335] width 29 height 51
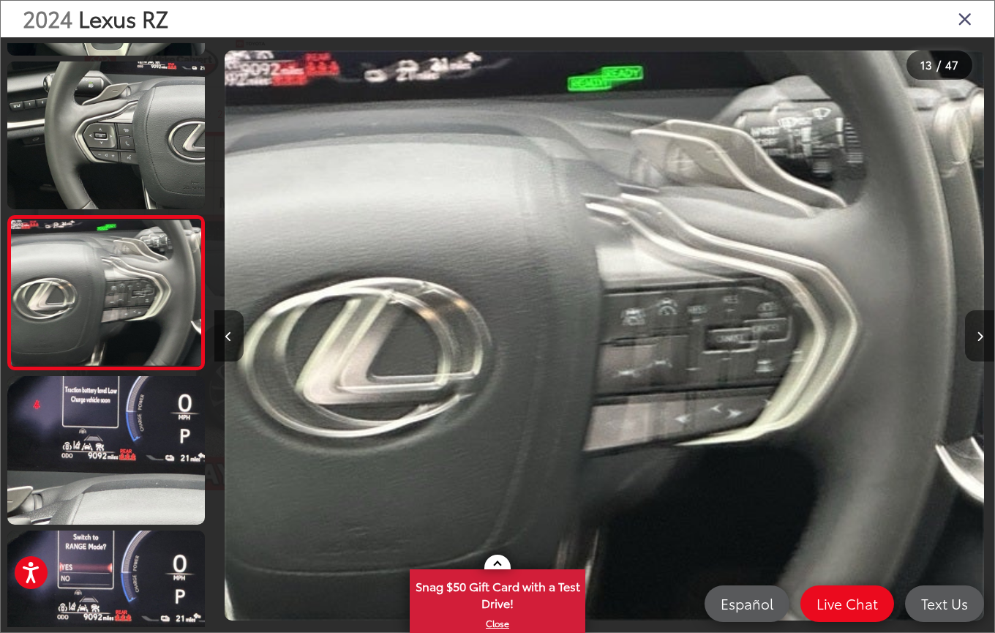
click at [979, 342] on button "Next image" at bounding box center [979, 335] width 29 height 51
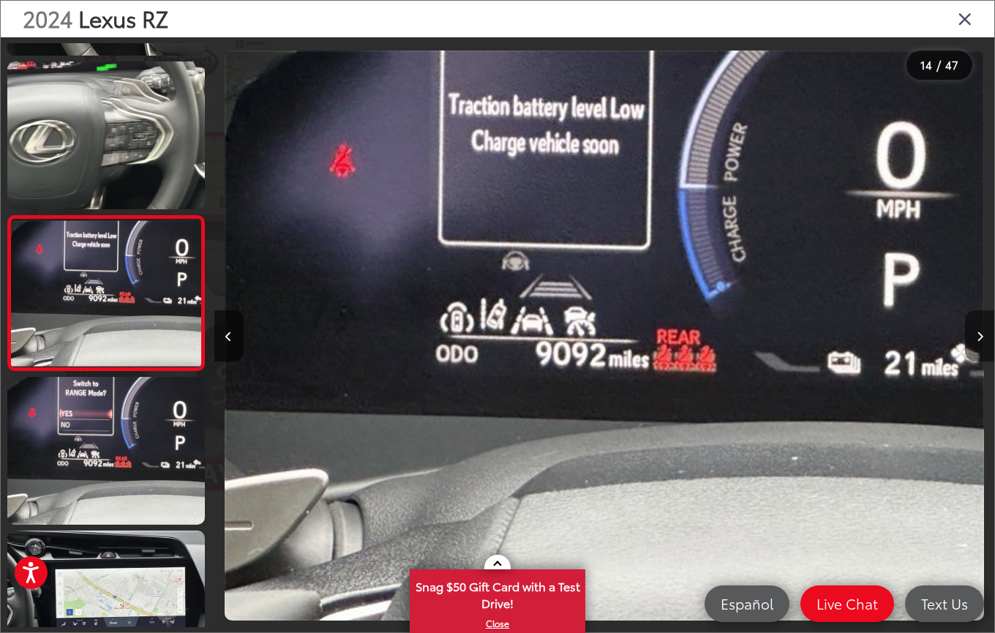
click at [979, 342] on button "Next image" at bounding box center [979, 335] width 29 height 51
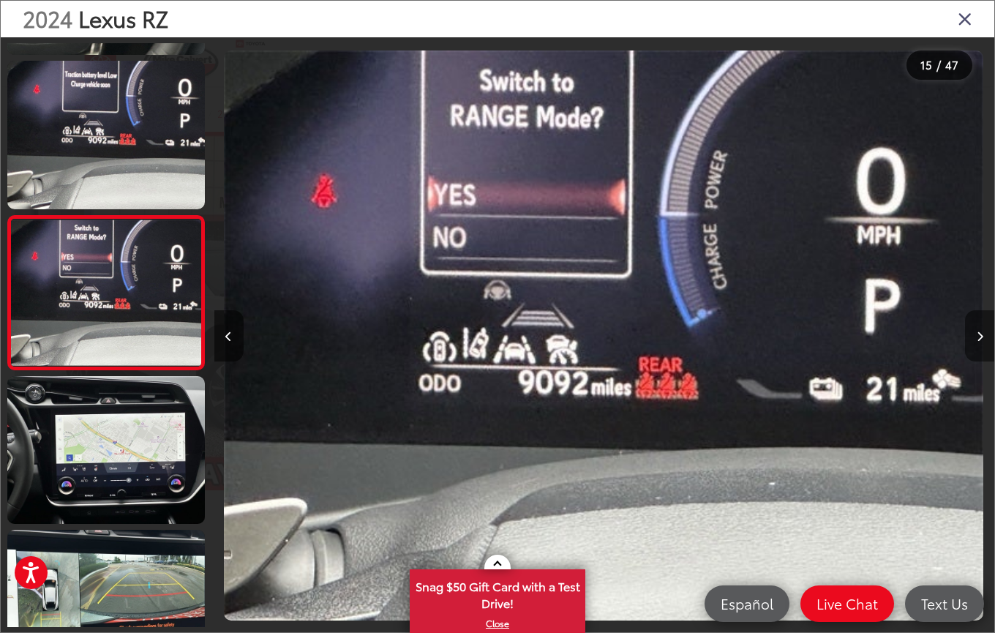
click at [979, 342] on button "Next image" at bounding box center [979, 335] width 29 height 51
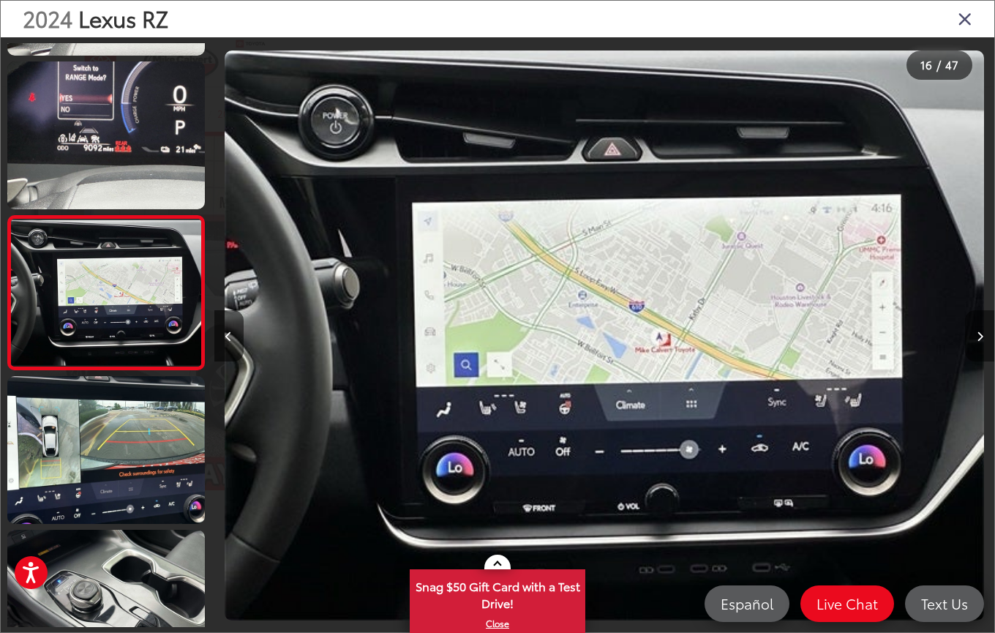
click at [979, 342] on button "Next image" at bounding box center [979, 335] width 29 height 51
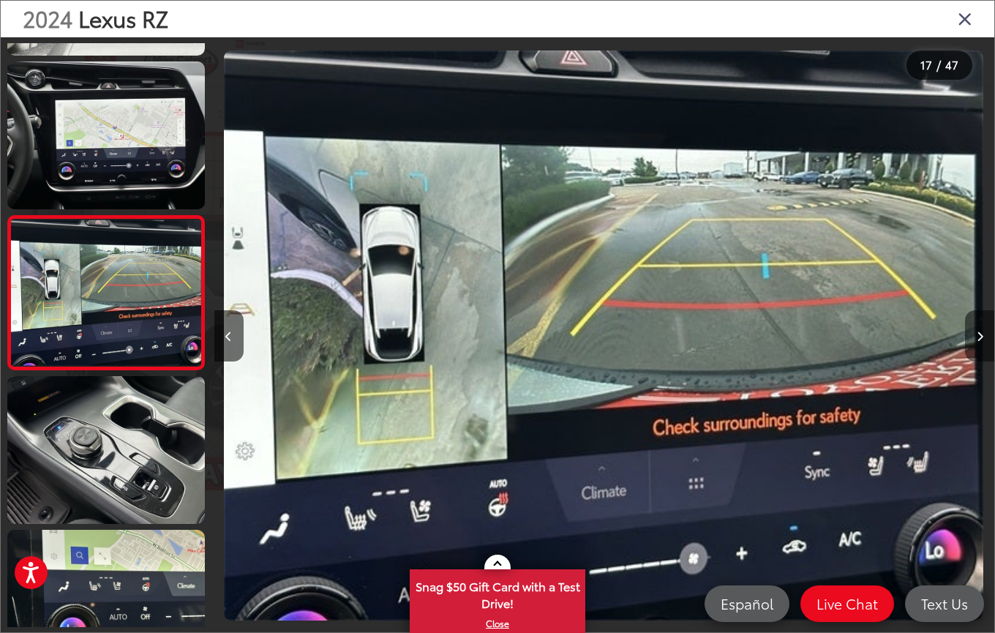
click at [979, 342] on button "Next image" at bounding box center [979, 335] width 29 height 51
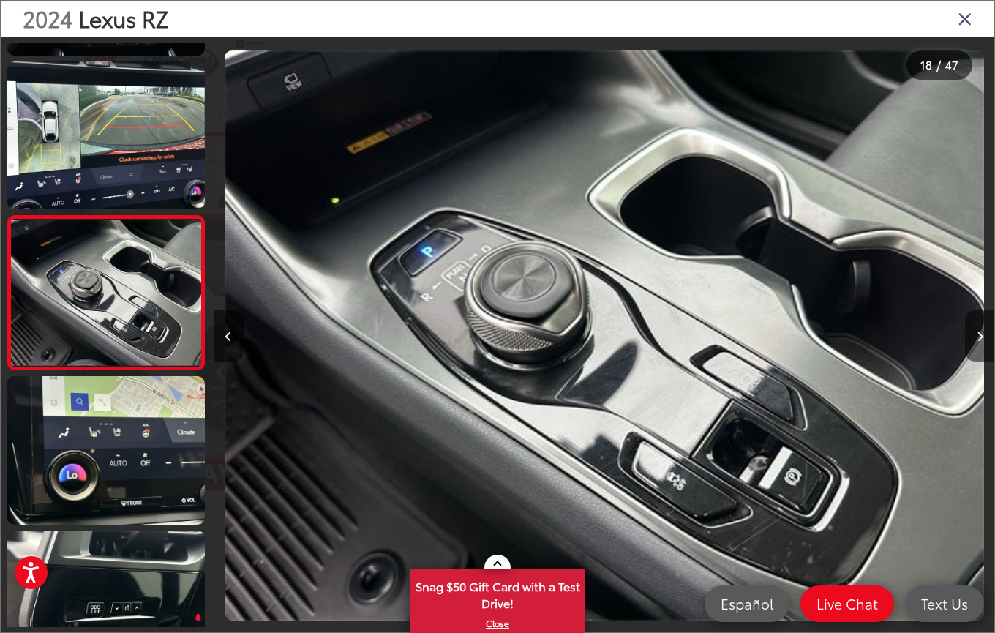
click at [979, 342] on button "Next image" at bounding box center [979, 335] width 29 height 51
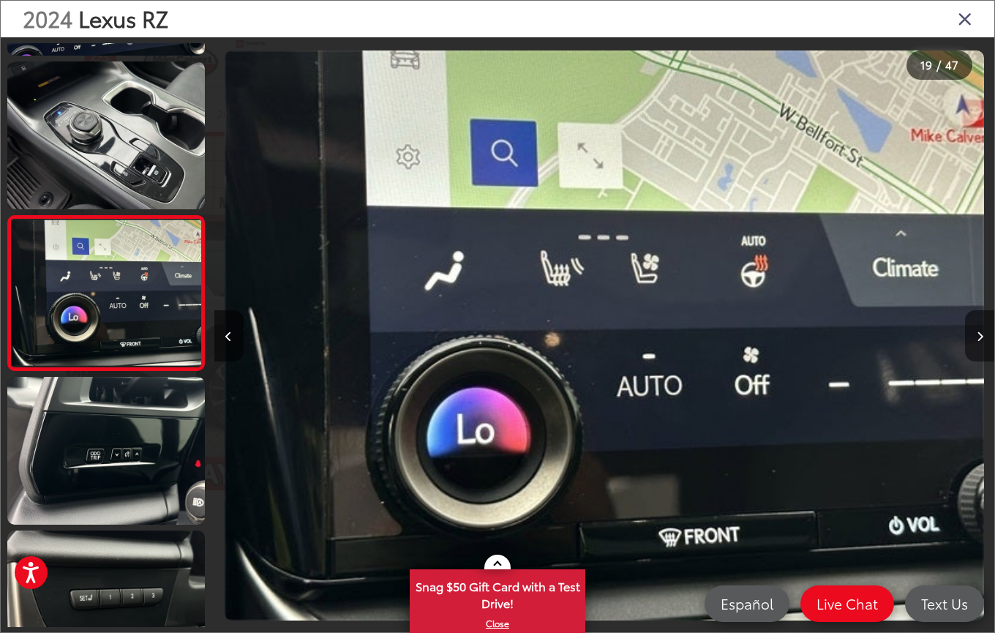
click at [979, 342] on button "Next image" at bounding box center [979, 335] width 29 height 51
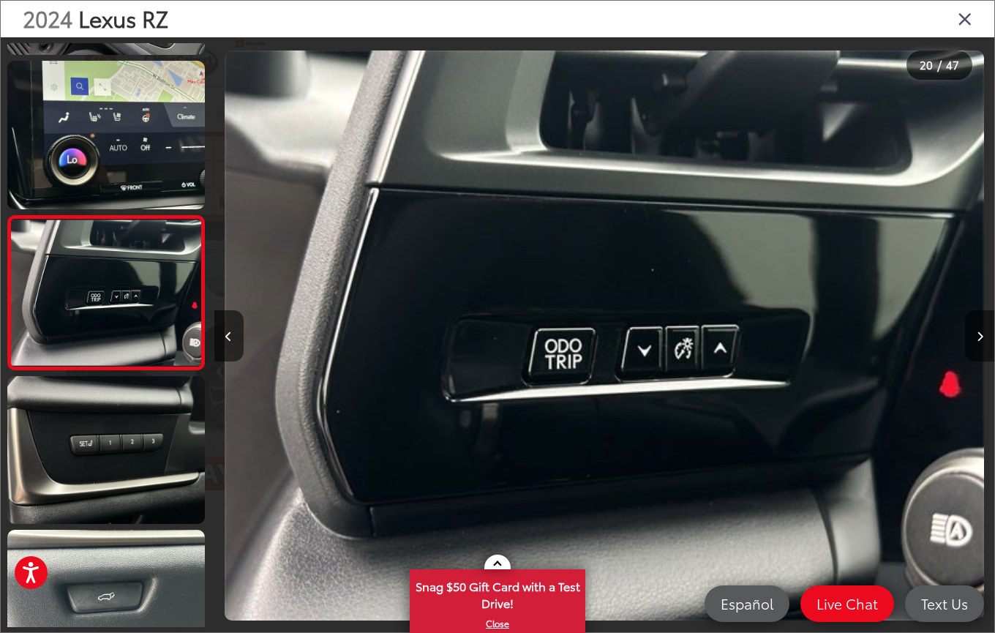
click at [979, 342] on button "Next image" at bounding box center [979, 335] width 29 height 51
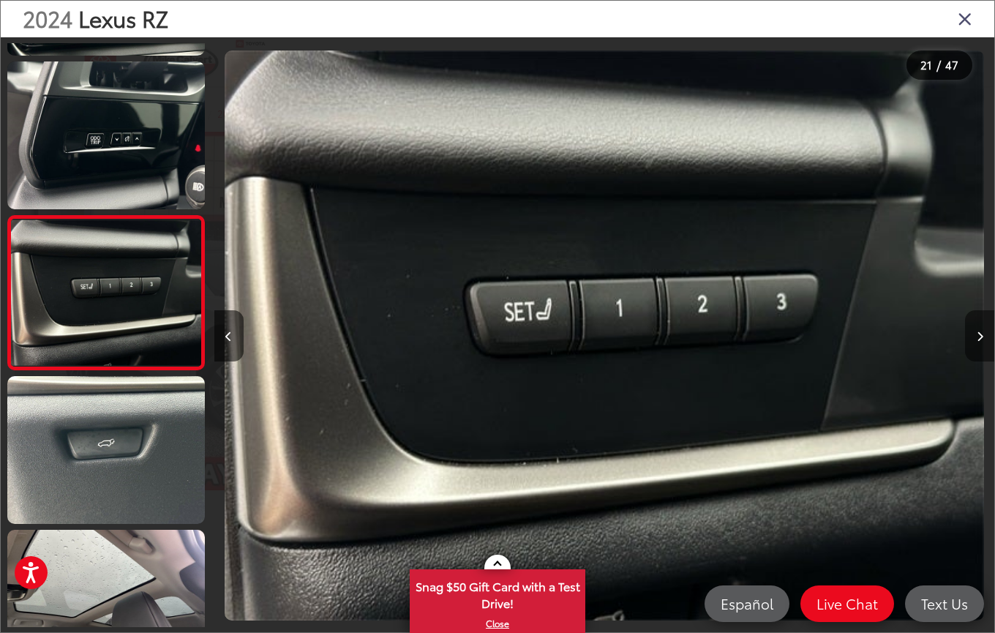
click at [979, 342] on button "Next image" at bounding box center [979, 335] width 29 height 51
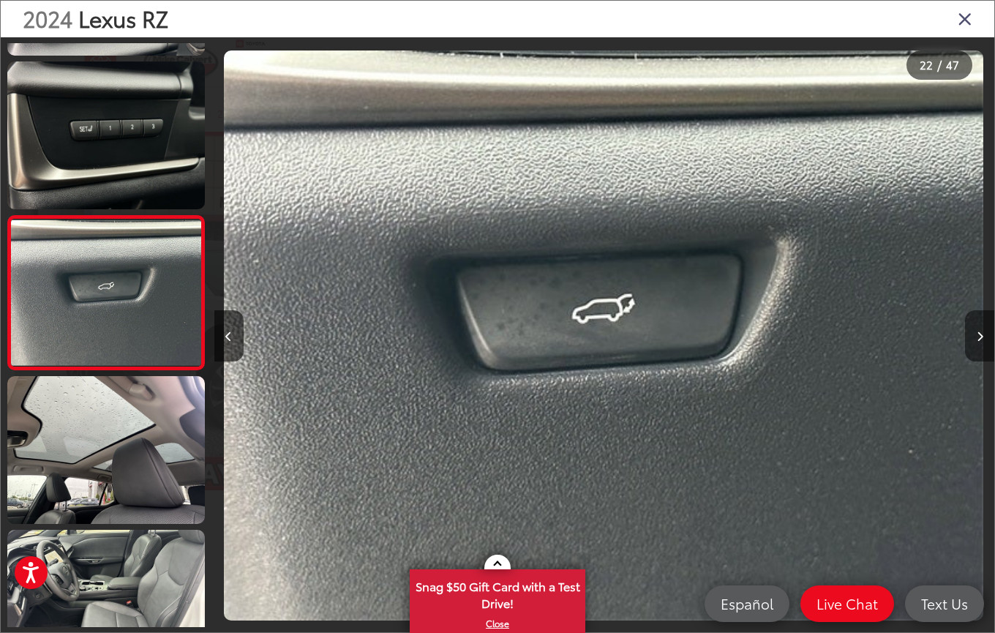
click at [979, 342] on button "Next image" at bounding box center [979, 335] width 29 height 51
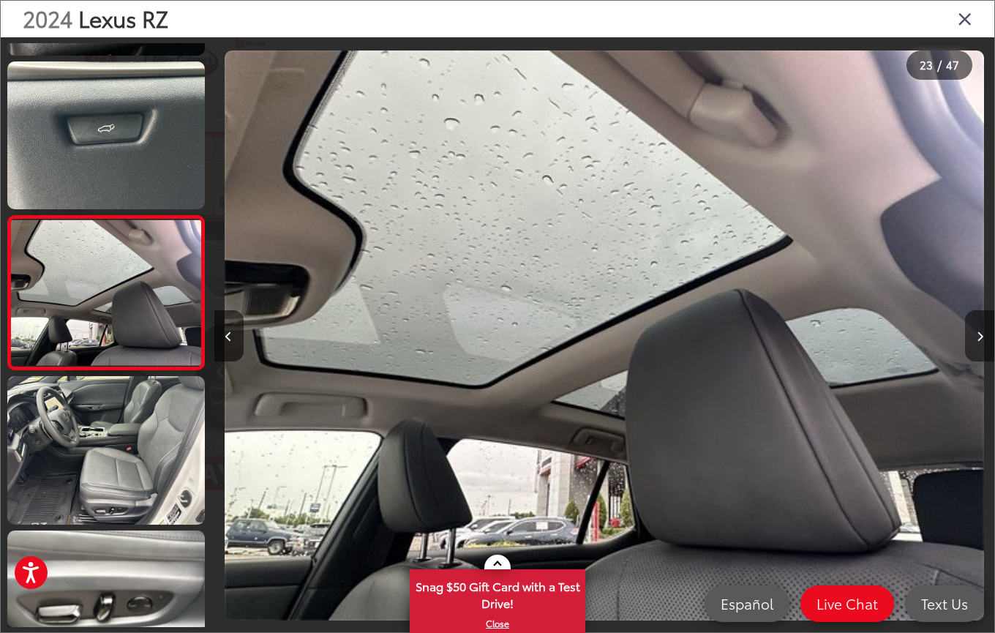
click at [979, 342] on button "Next image" at bounding box center [979, 335] width 29 height 51
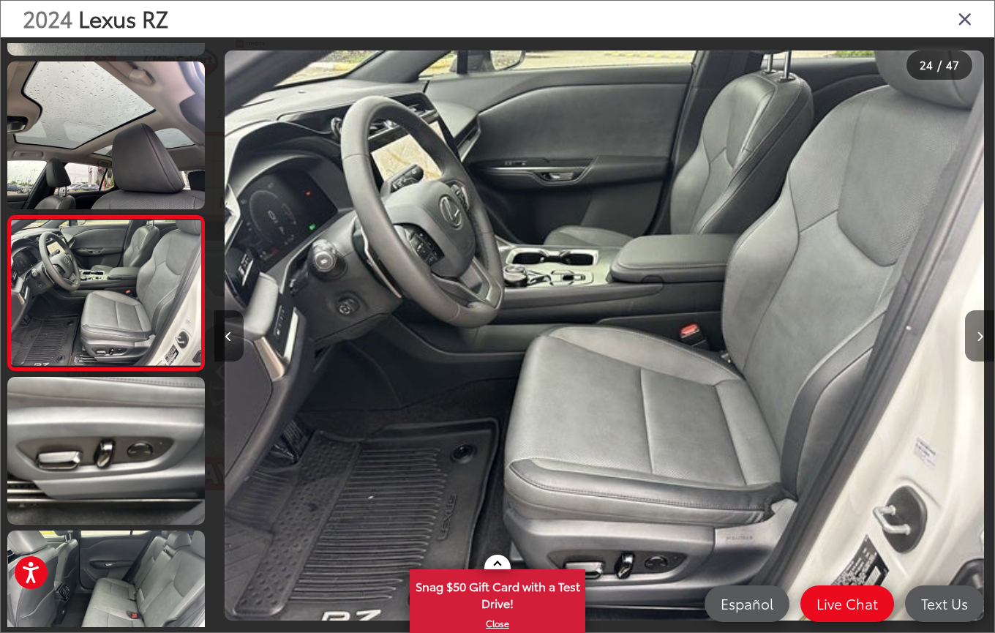
click at [979, 342] on button "Next image" at bounding box center [979, 335] width 29 height 51
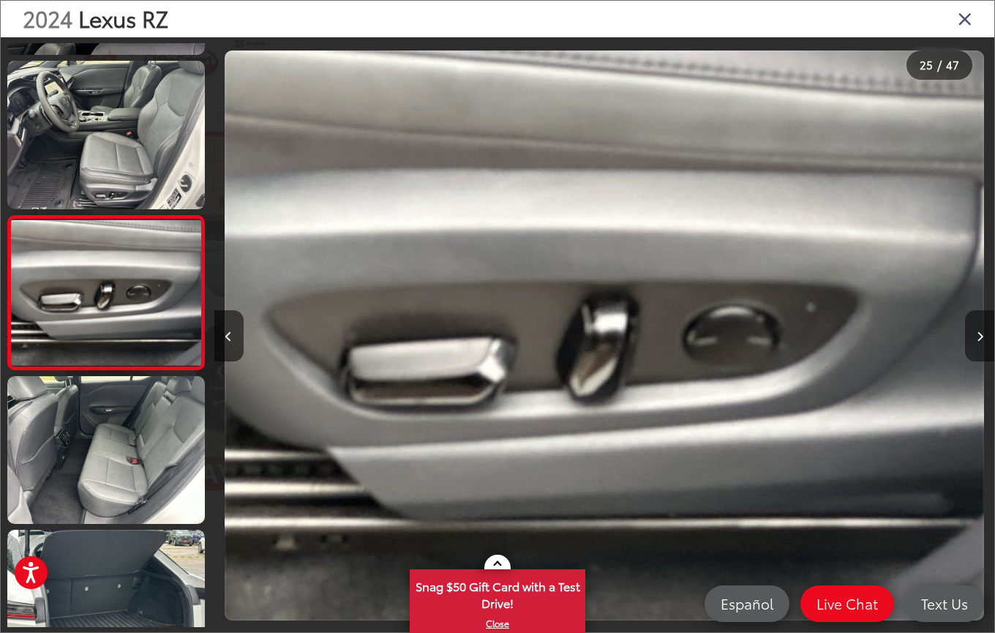
click at [979, 342] on button "Next image" at bounding box center [979, 335] width 29 height 51
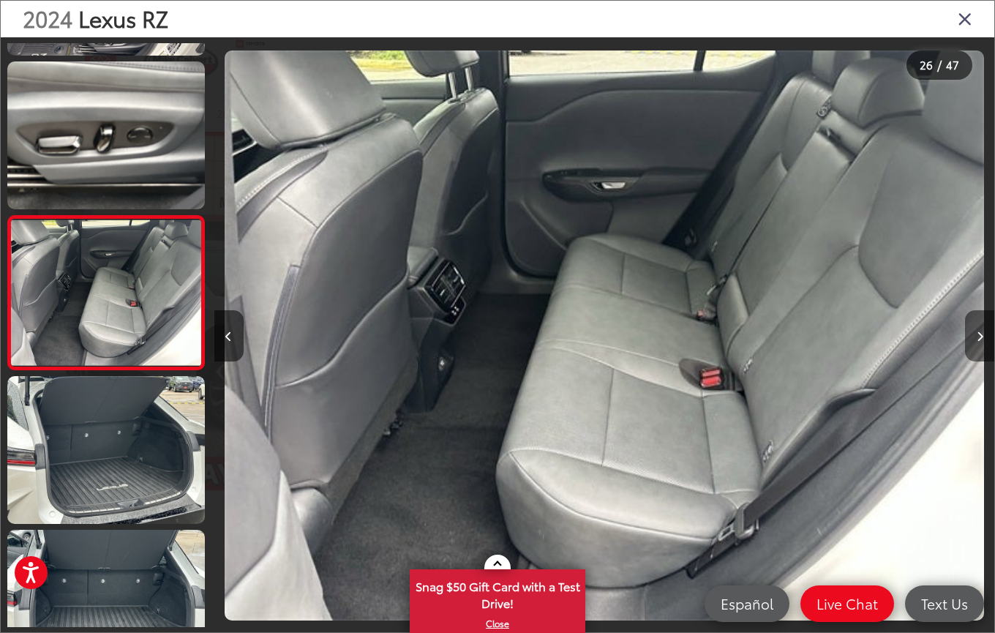
click at [979, 342] on button "Next image" at bounding box center [979, 335] width 29 height 51
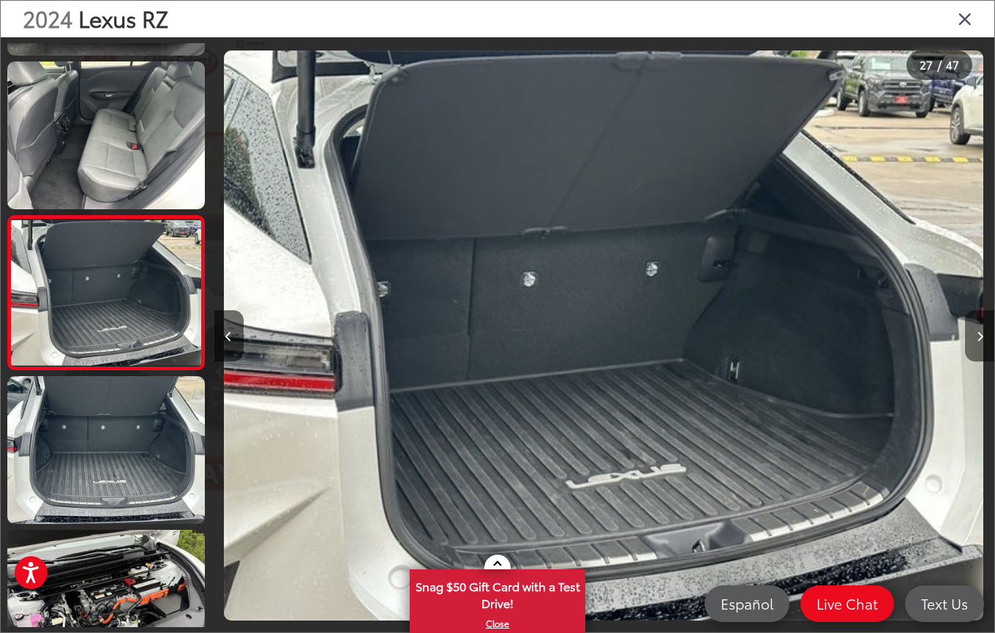
click at [979, 342] on button "Next image" at bounding box center [979, 335] width 29 height 51
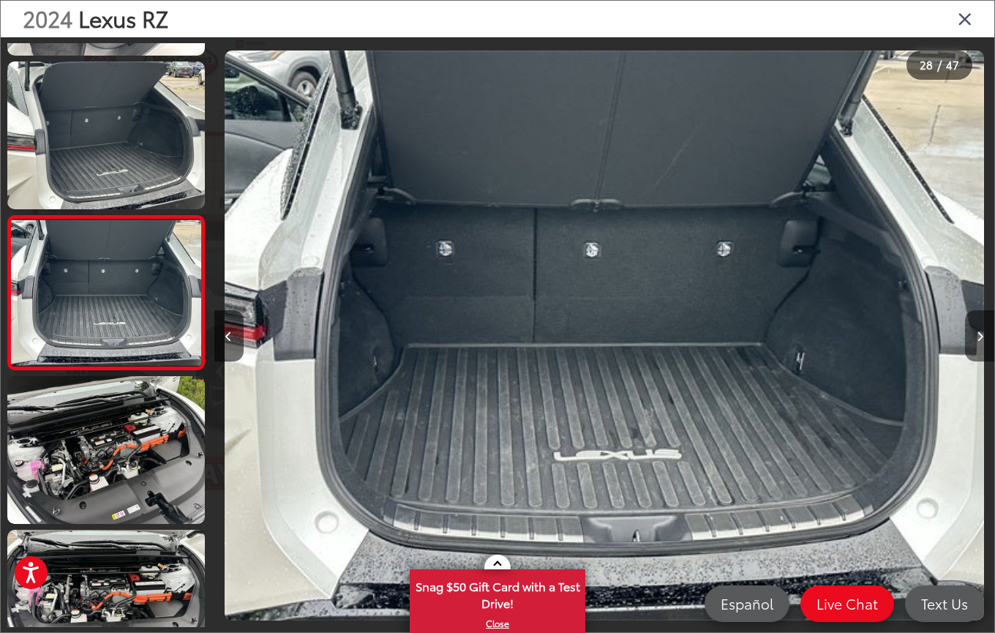
click at [979, 342] on button "Next image" at bounding box center [979, 335] width 29 height 51
